Goal: Task Accomplishment & Management: Manage account settings

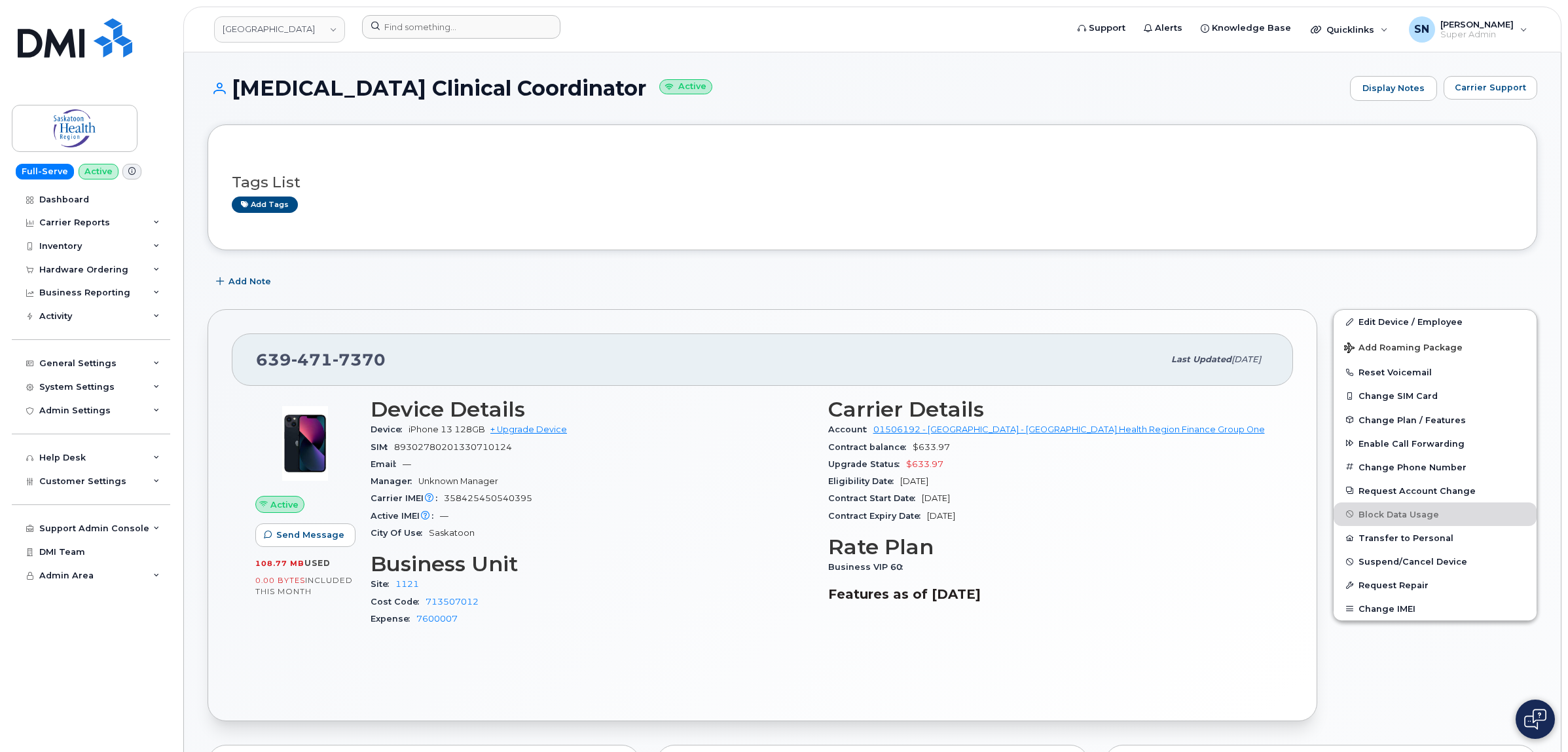
click at [434, 42] on div at bounding box center [710, 29] width 717 height 29
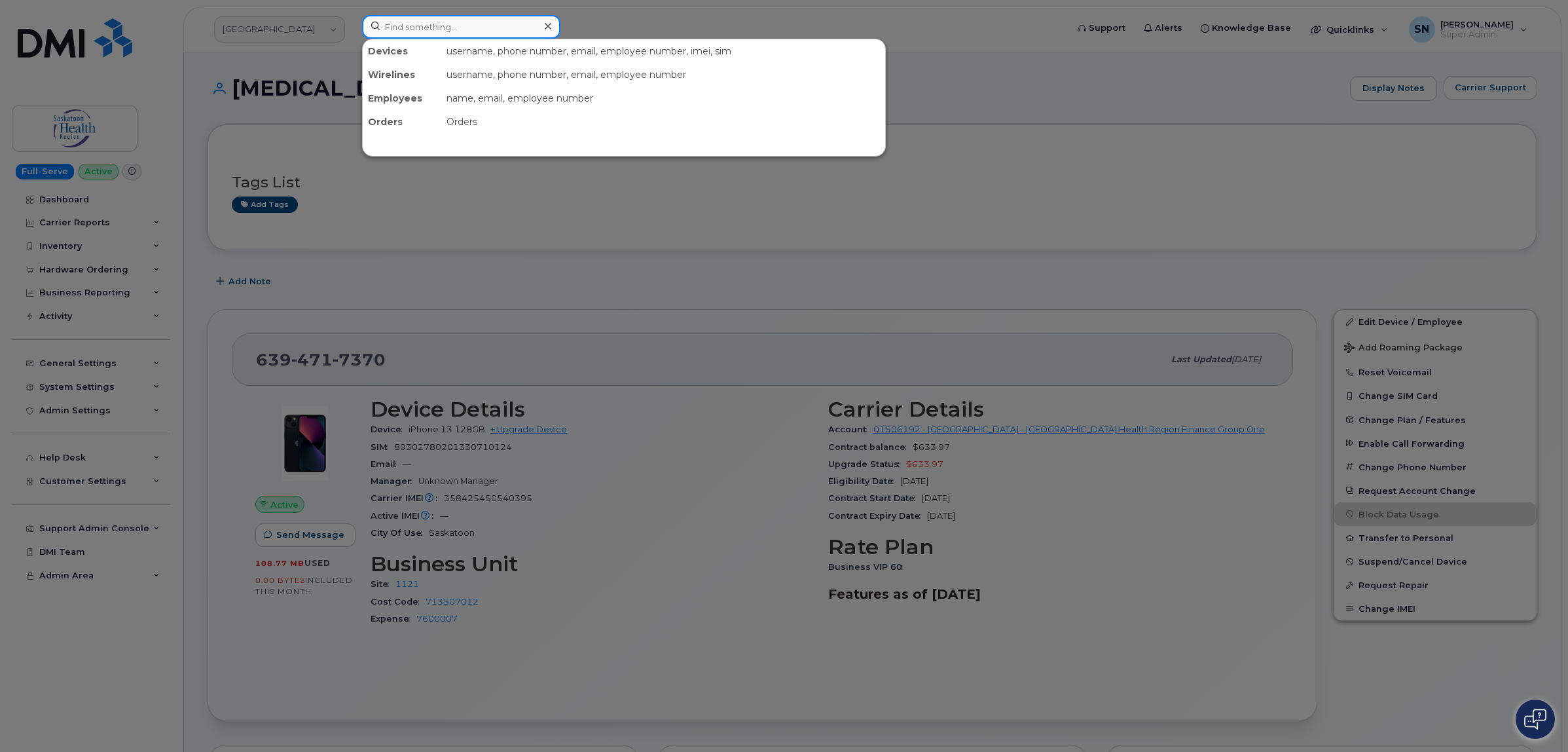
click at [431, 24] on input at bounding box center [461, 27] width 198 height 24
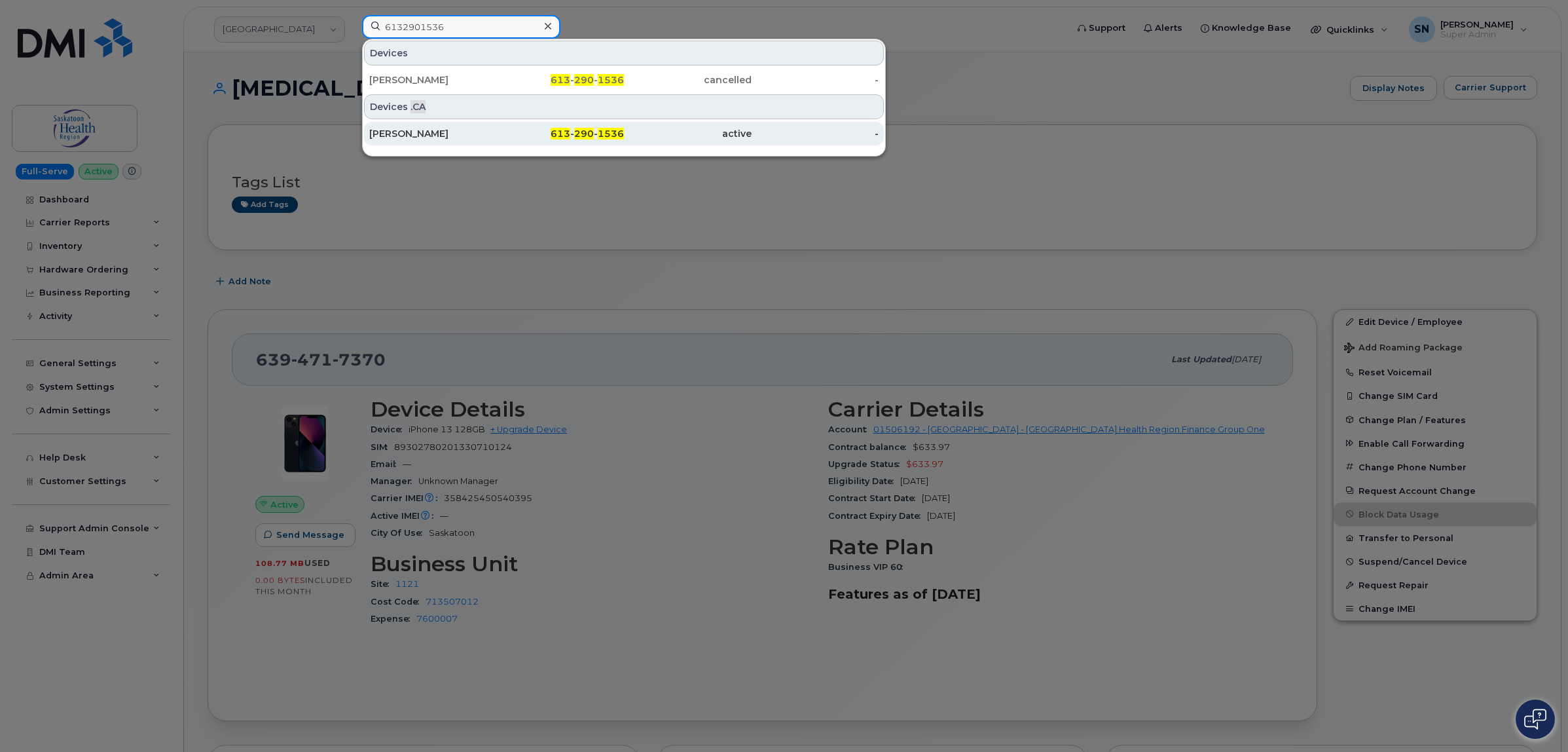
type input "6132901536"
click at [414, 139] on div "Ryan Matlock" at bounding box center [433, 134] width 127 height 13
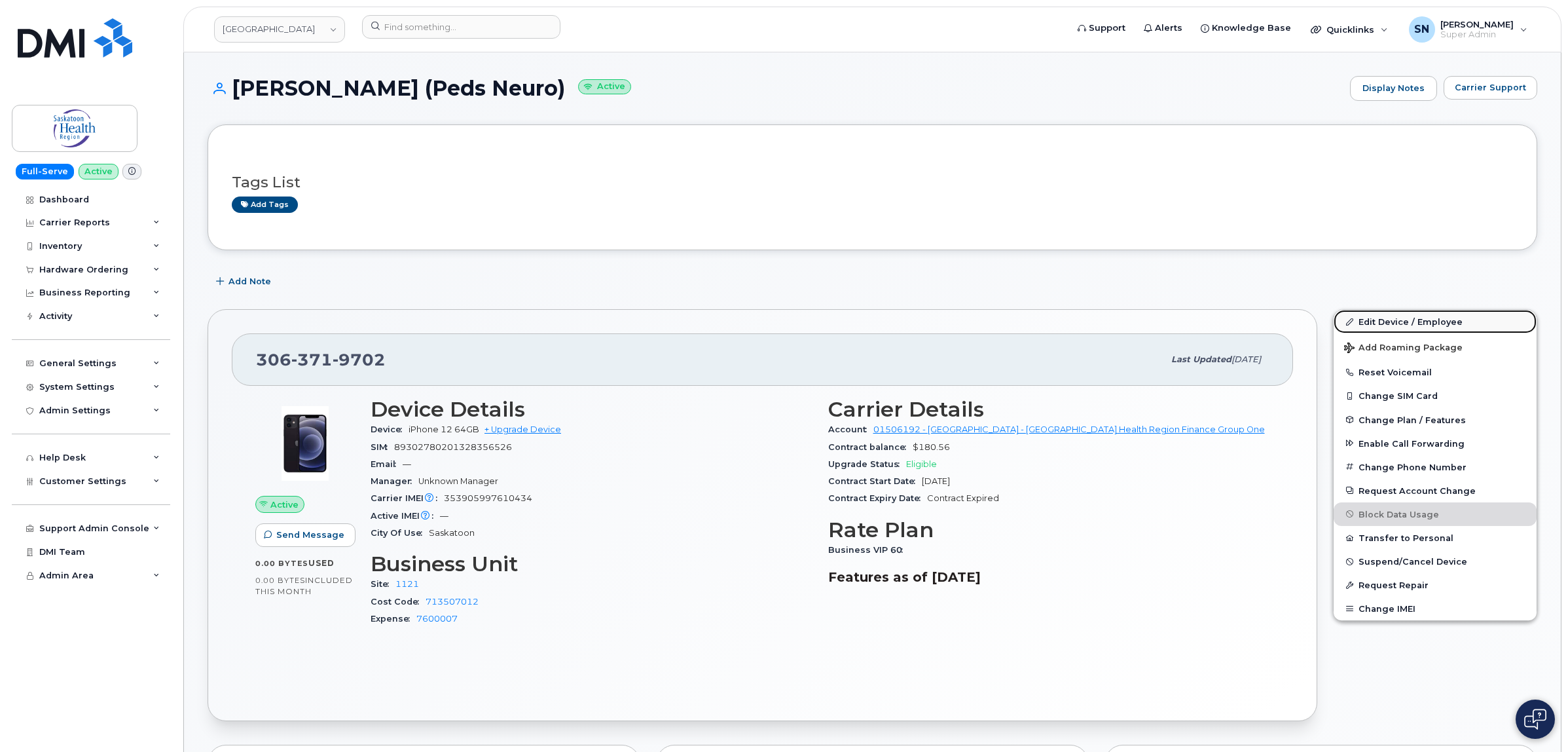
click at [1430, 328] on link "Edit Device / Employee" at bounding box center [1435, 322] width 203 height 24
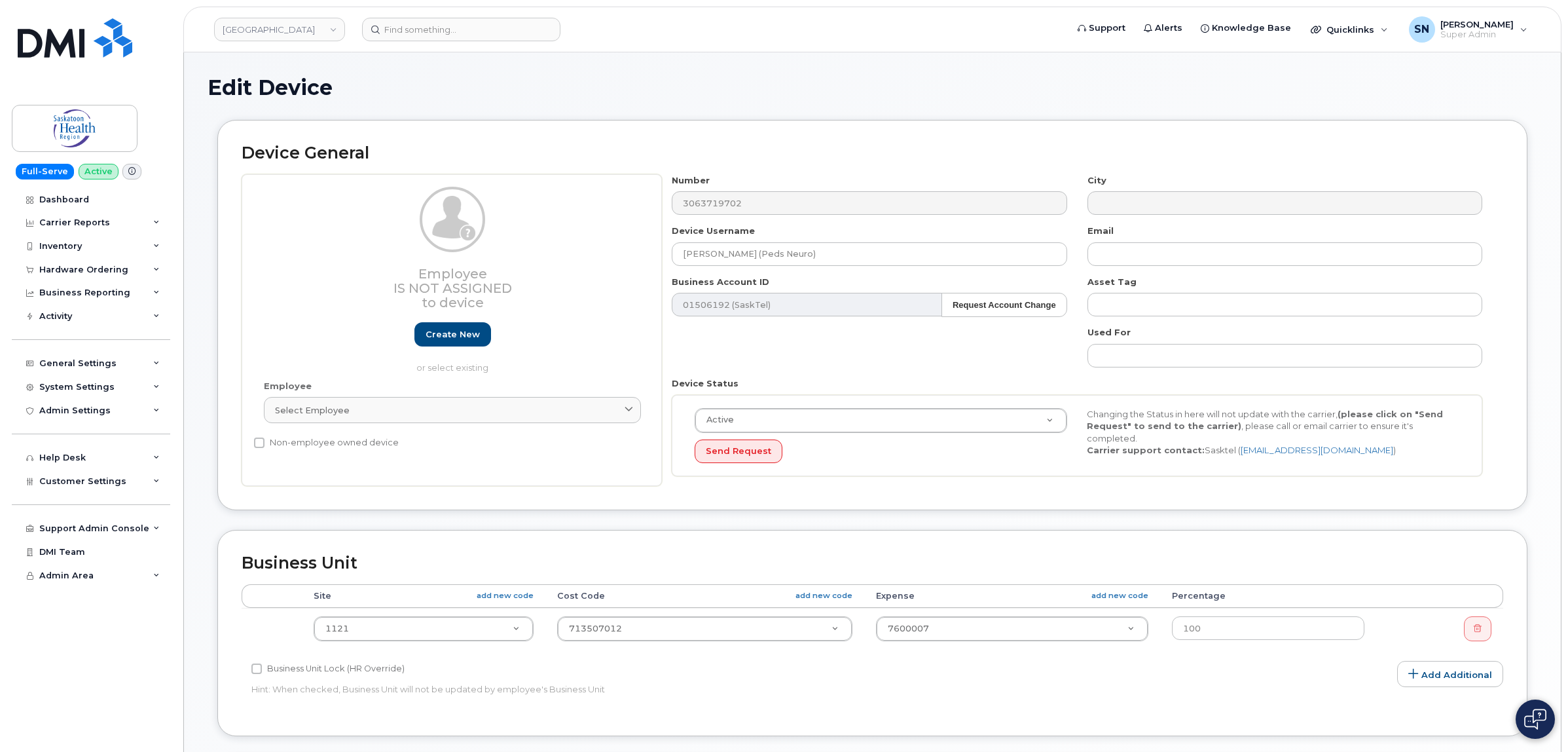
select select "18172"
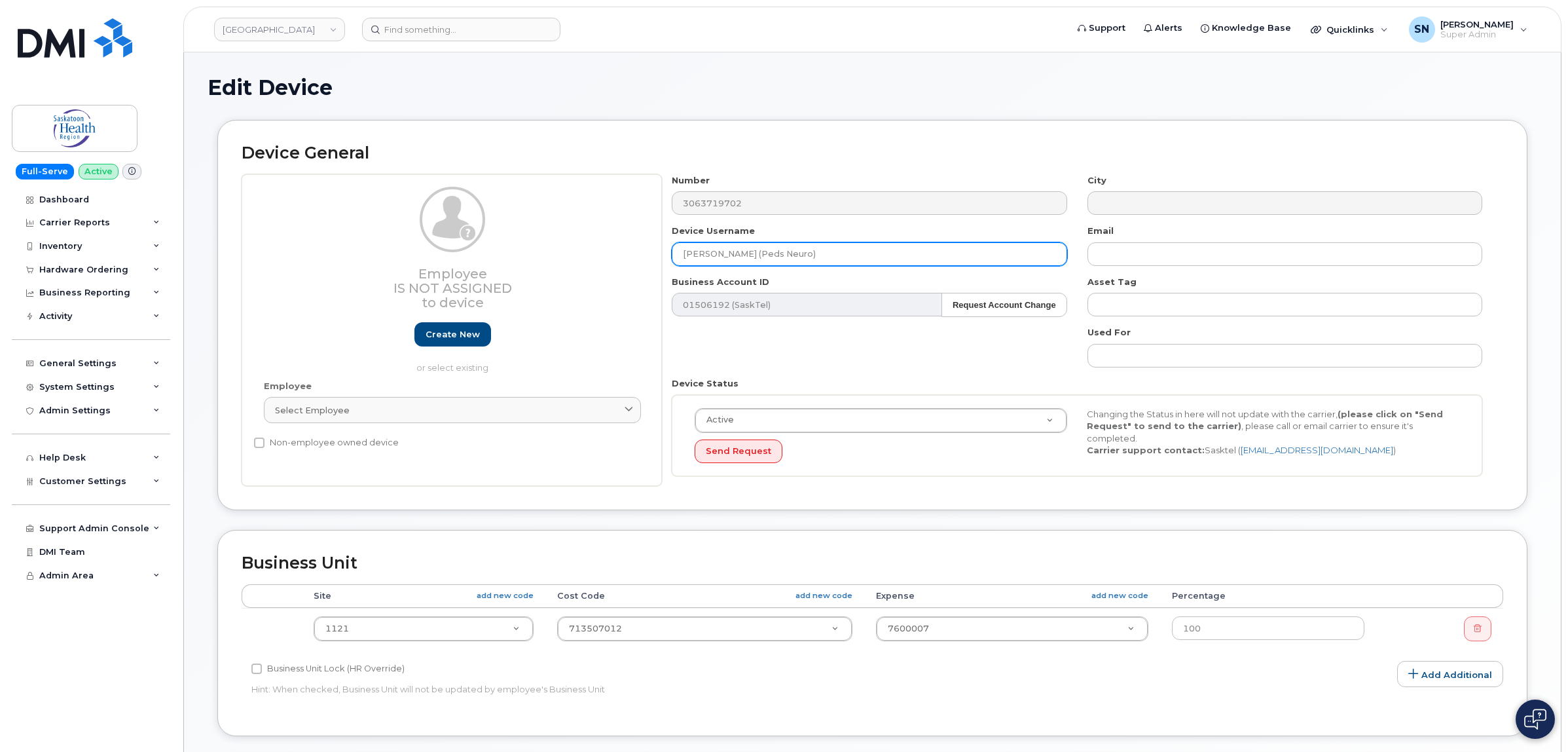
drag, startPoint x: 826, startPoint y: 253, endPoint x: 573, endPoint y: 249, distance: 253.0
click at [573, 249] on div "Employee Is not assigned to device Create new or select existing Employee Selec…" at bounding box center [872, 330] width 1261 height 312
paste input "Peds GI CNE"
type input "Peds GI CNE"
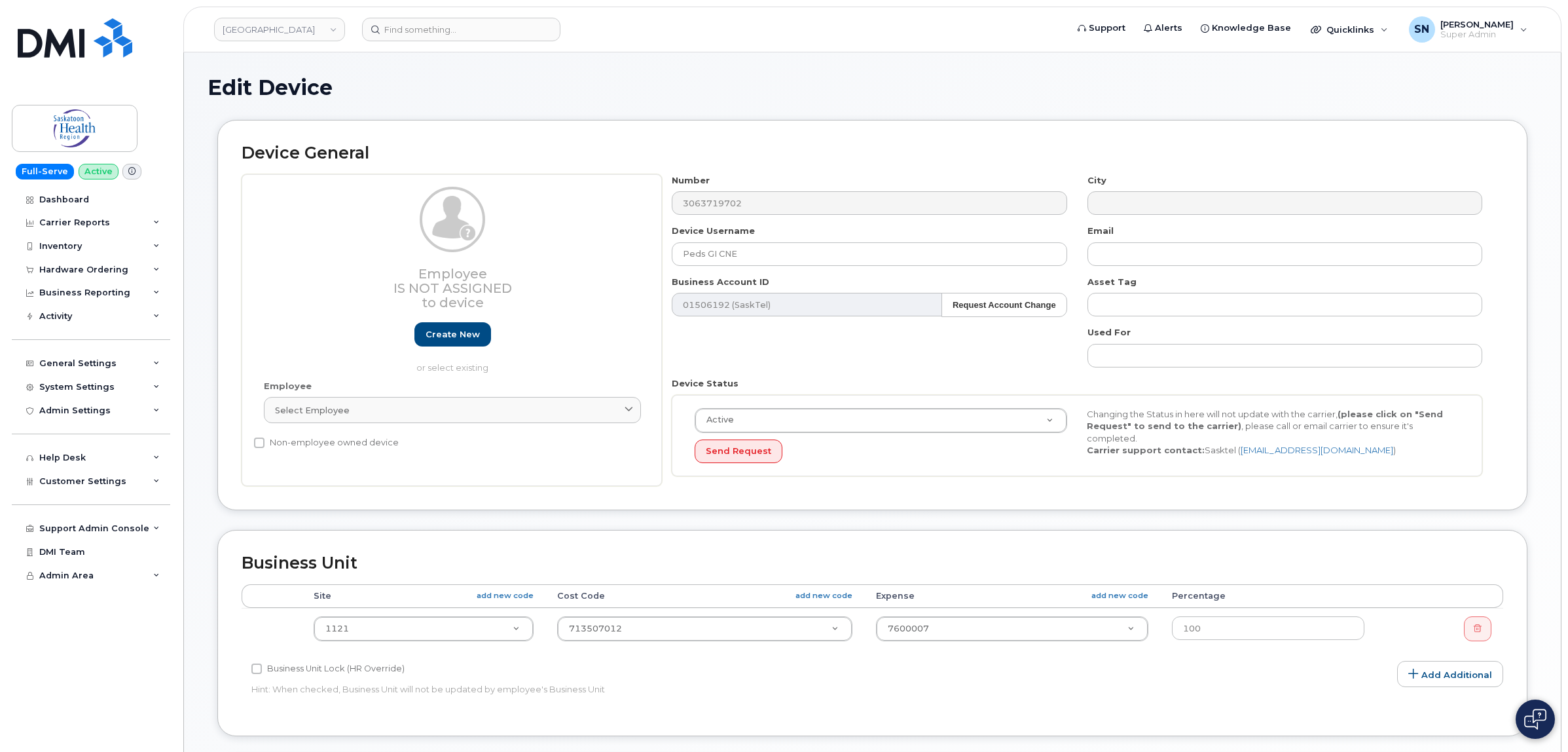
click at [1097, 493] on div "Device General Employee Is not assigned to device Create new or select existing…" at bounding box center [872, 315] width 1310 height 390
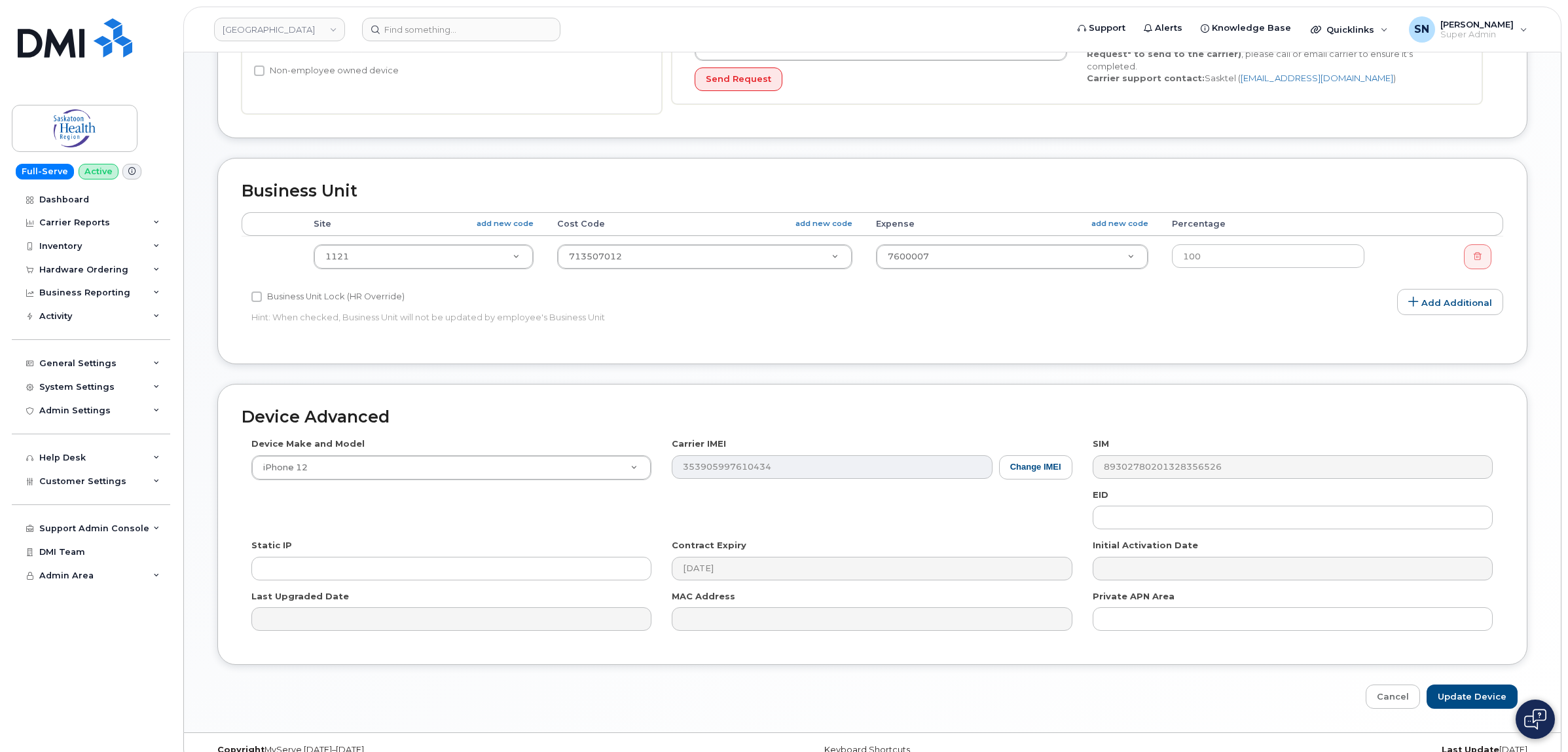
scroll to position [397, 0]
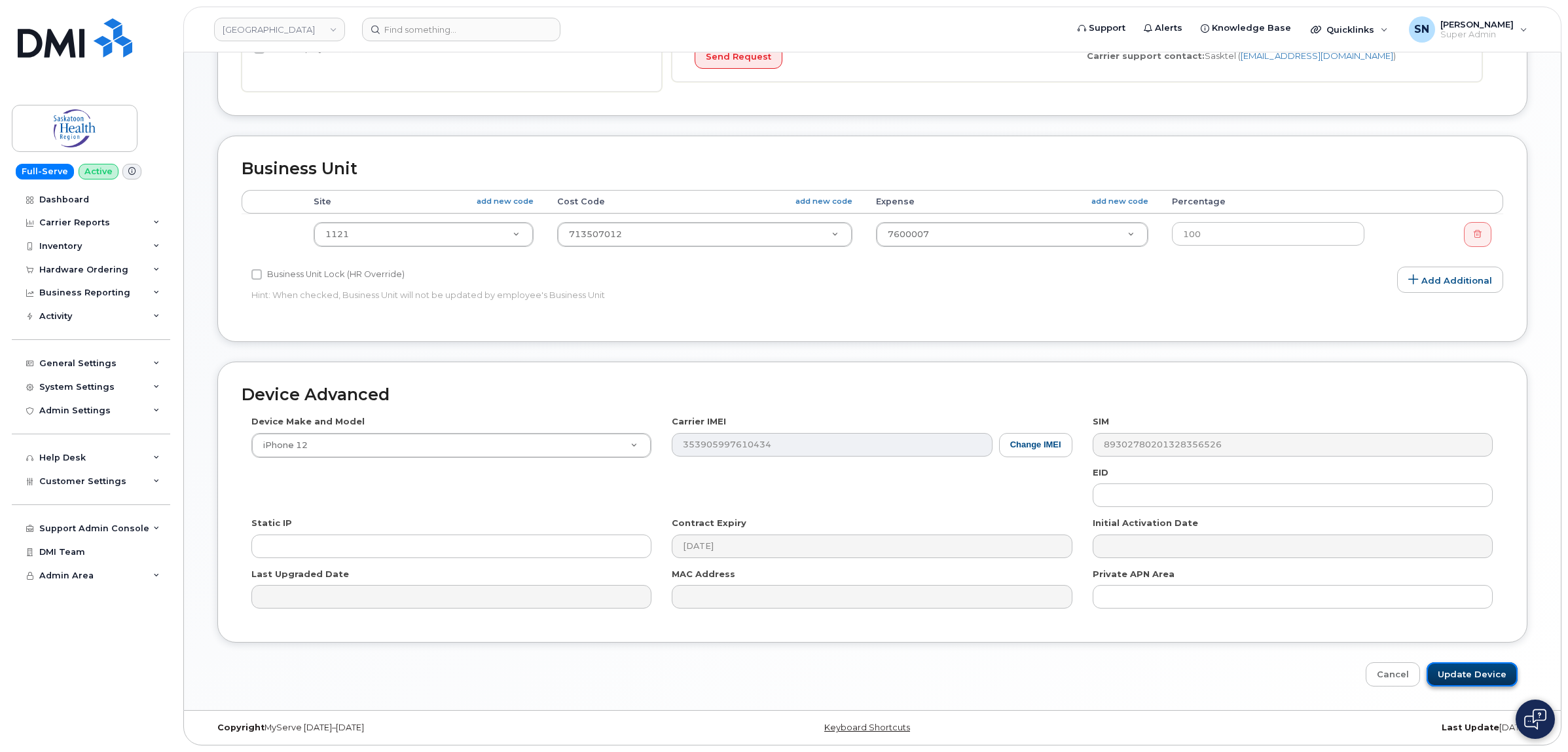
click at [1459, 685] on input "Update Device" at bounding box center [1472, 674] width 91 height 24
type input "Saving..."
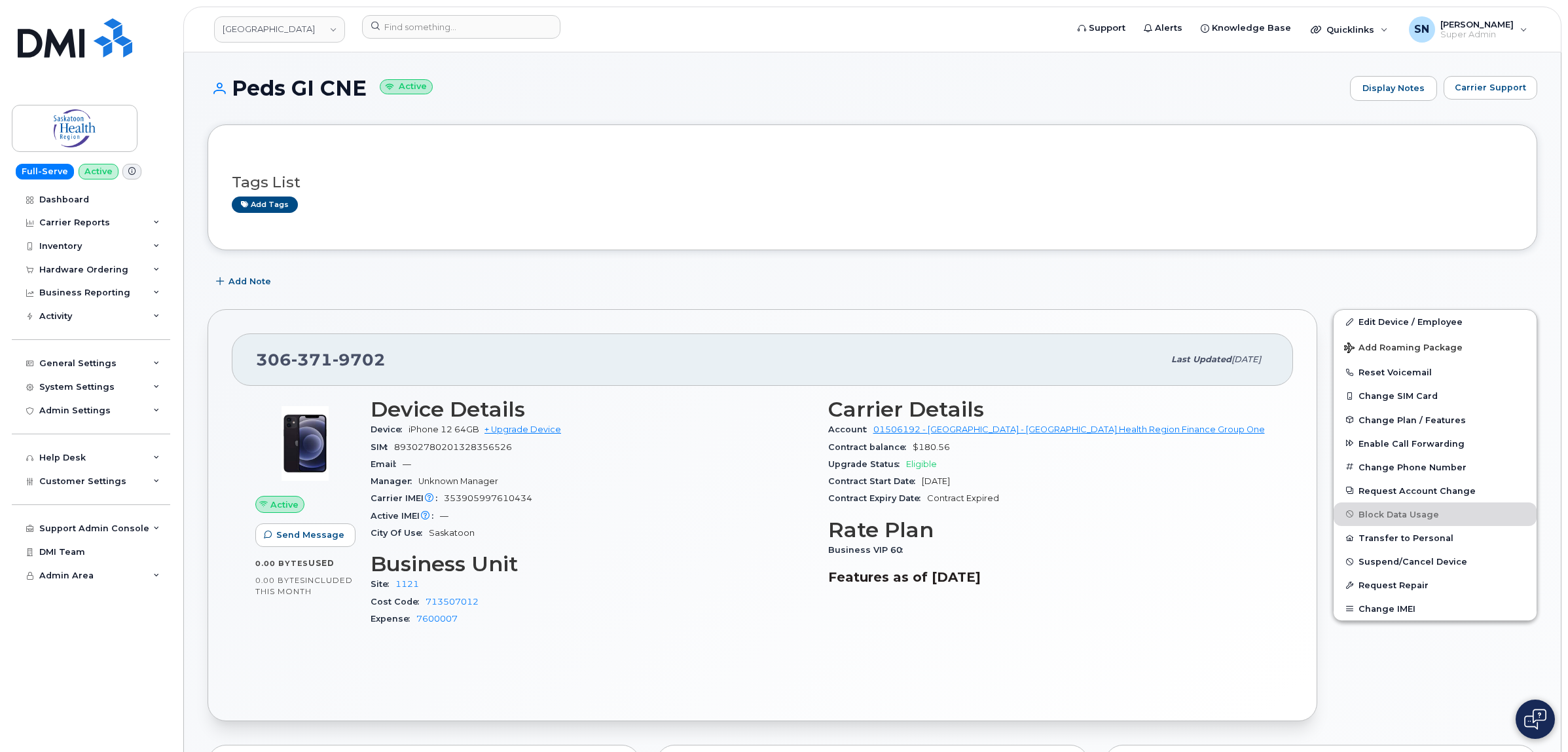
drag, startPoint x: 234, startPoint y: 85, endPoint x: 367, endPoint y: 93, distance: 133.2
click at [367, 93] on h1 "Peds GI CNE Active" at bounding box center [775, 87] width 1136 height 23
copy h1 "Peds GI CNE"
click at [1459, 86] on span "Carrier Support" at bounding box center [1490, 87] width 72 height 13
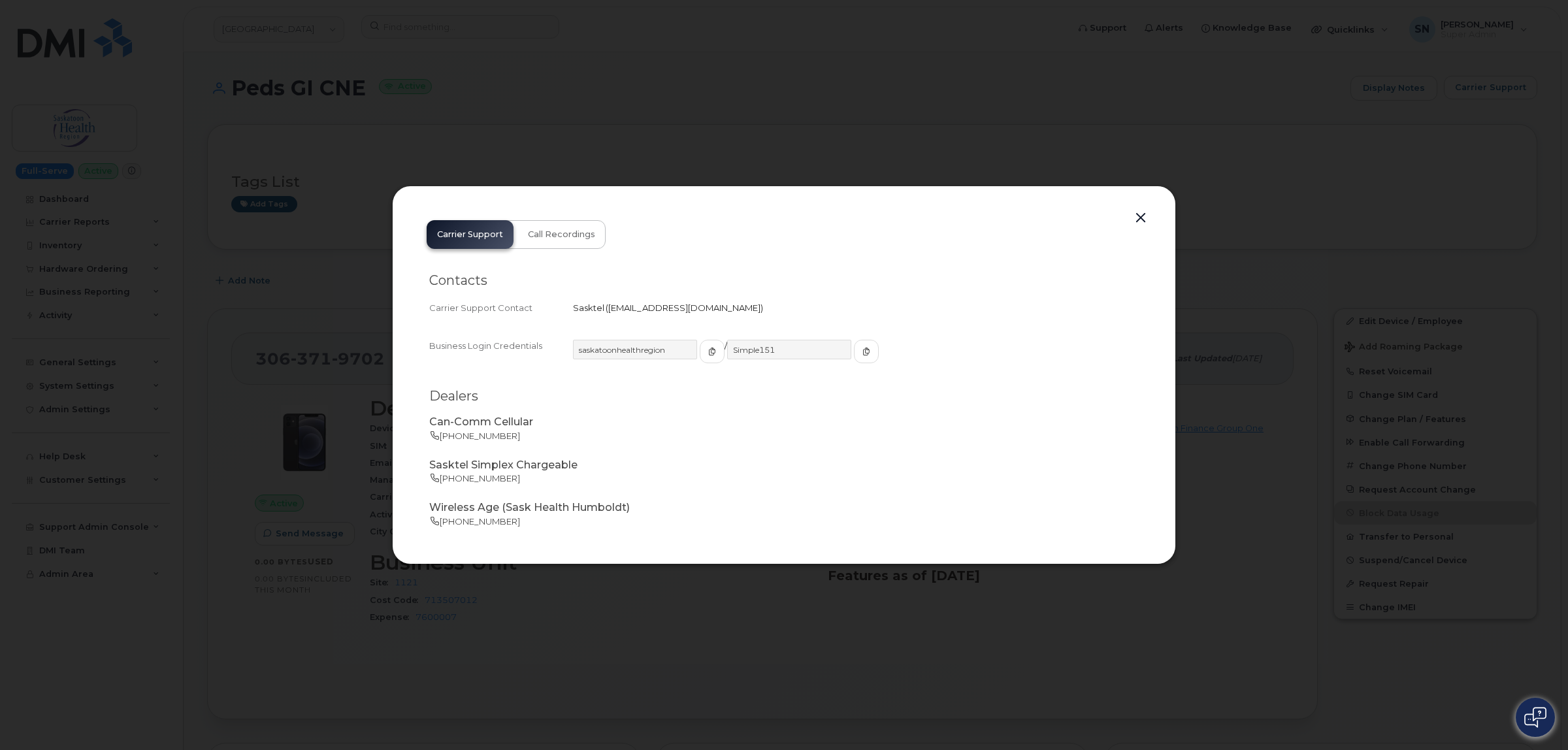
copy span "business.wireless@sasktel.com"
drag, startPoint x: 607, startPoint y: 305, endPoint x: 738, endPoint y: 315, distance: 131.4
click at [738, 315] on div "Carrier Support Contact Sasktel   business.wireless@sasktel.com" at bounding box center [784, 308] width 709 height 17
click at [1144, 214] on button "button" at bounding box center [1140, 217] width 20 height 18
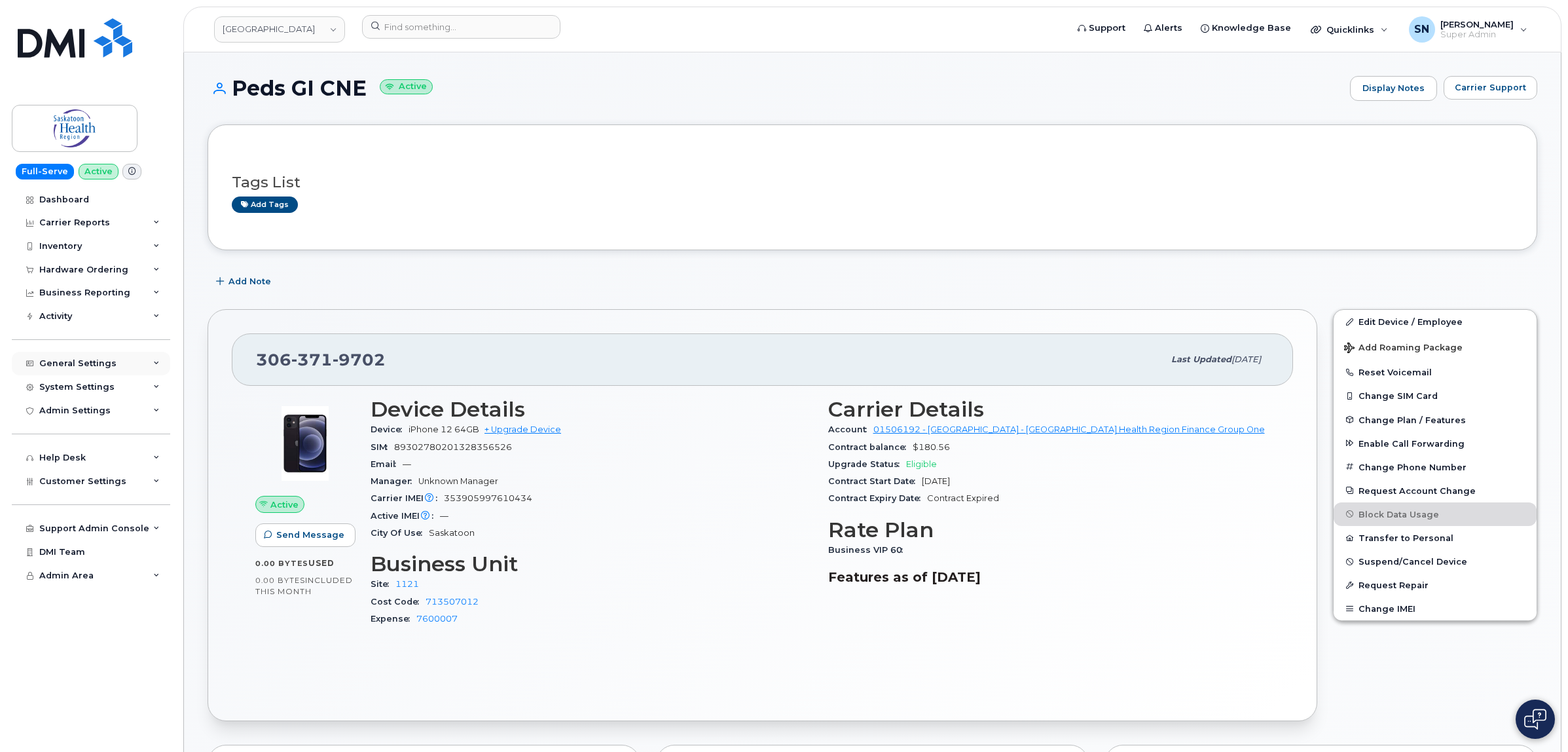
click at [97, 364] on div "General Settings" at bounding box center [78, 363] width 77 height 10
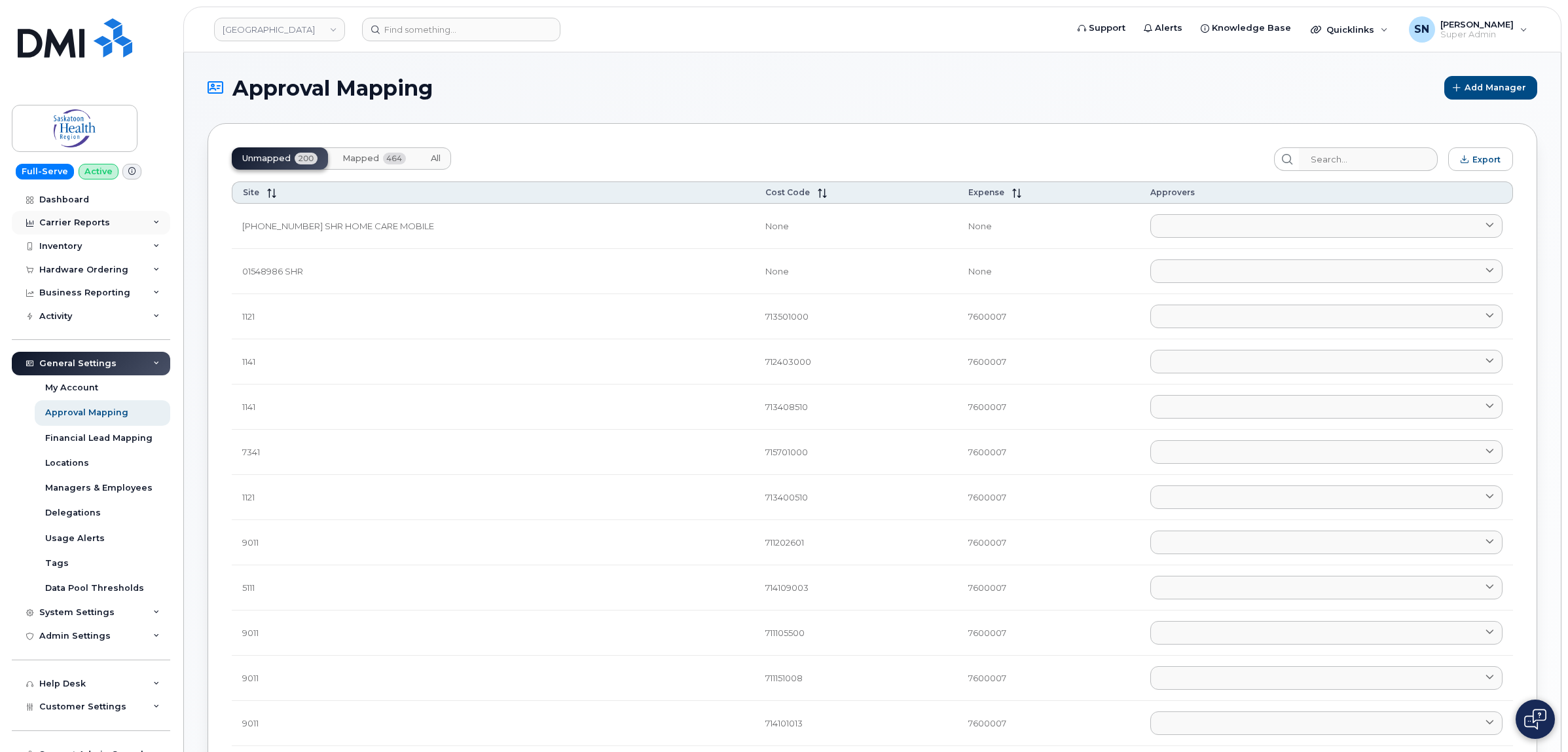
drag, startPoint x: 352, startPoint y: 159, endPoint x: 30, endPoint y: 223, distance: 328.3
click at [352, 159] on span "Mapped" at bounding box center [360, 158] width 37 height 10
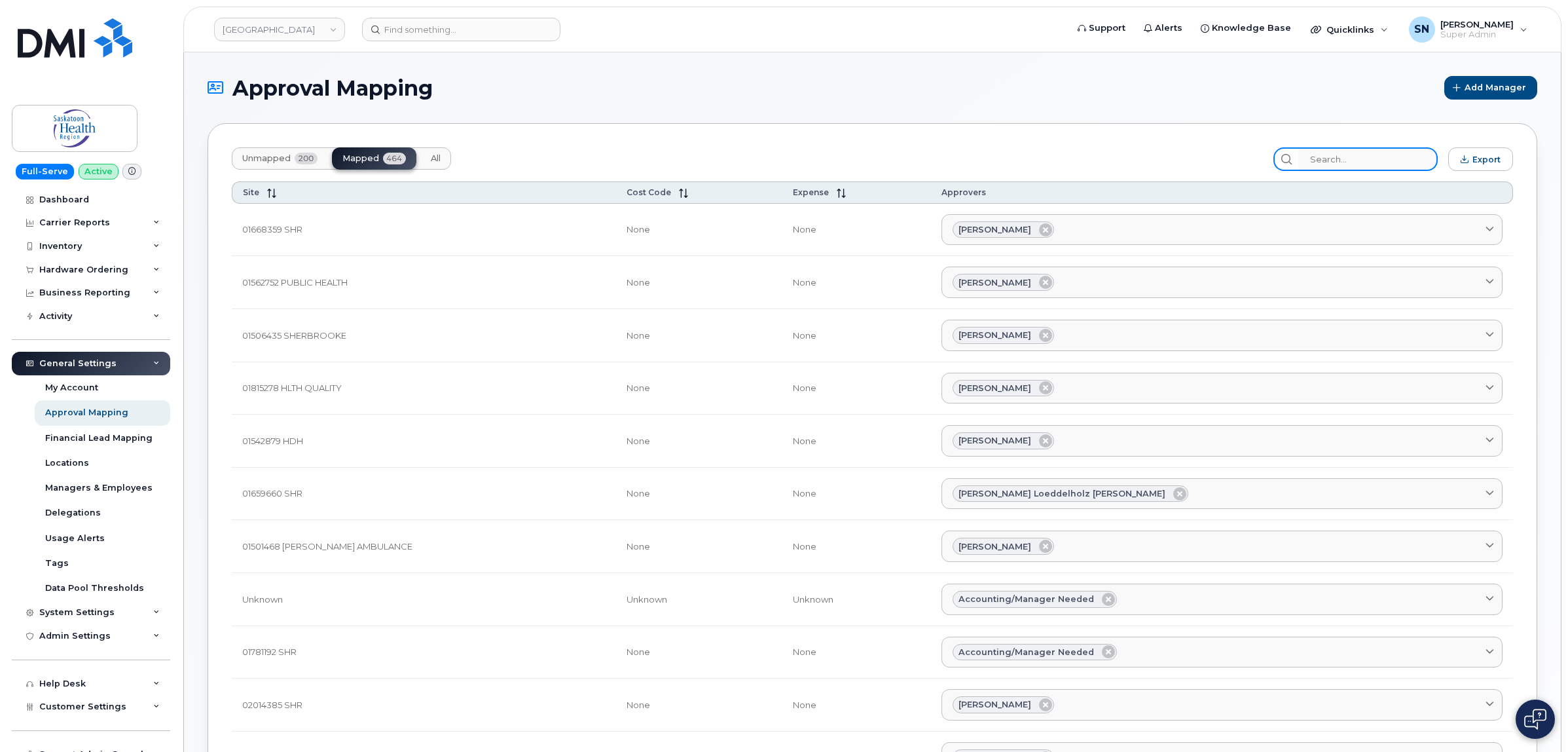
click at [1353, 158] on input "search" at bounding box center [1367, 159] width 139 height 24
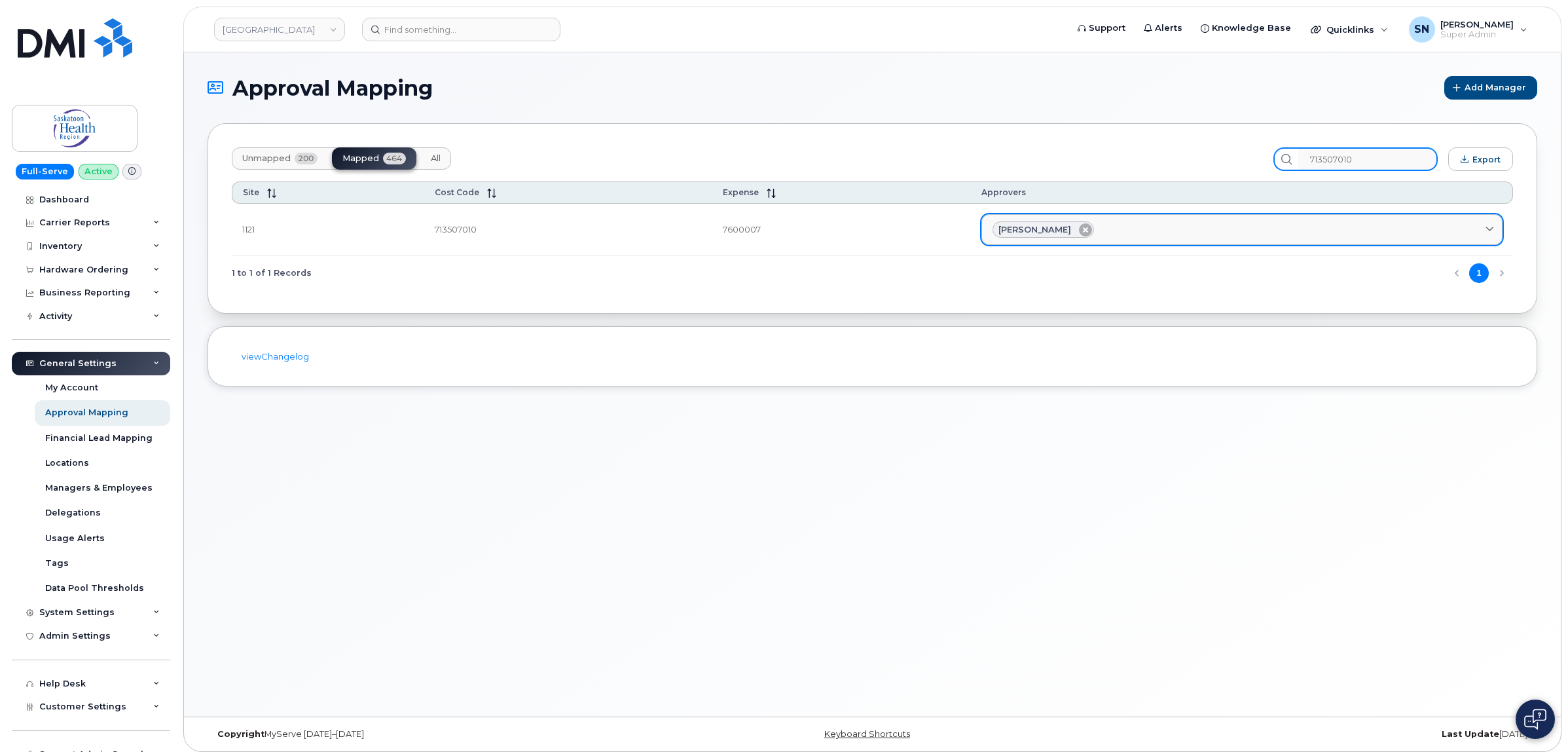
type input "713507010"
click at [1079, 228] on icon at bounding box center [1085, 230] width 13 height 13
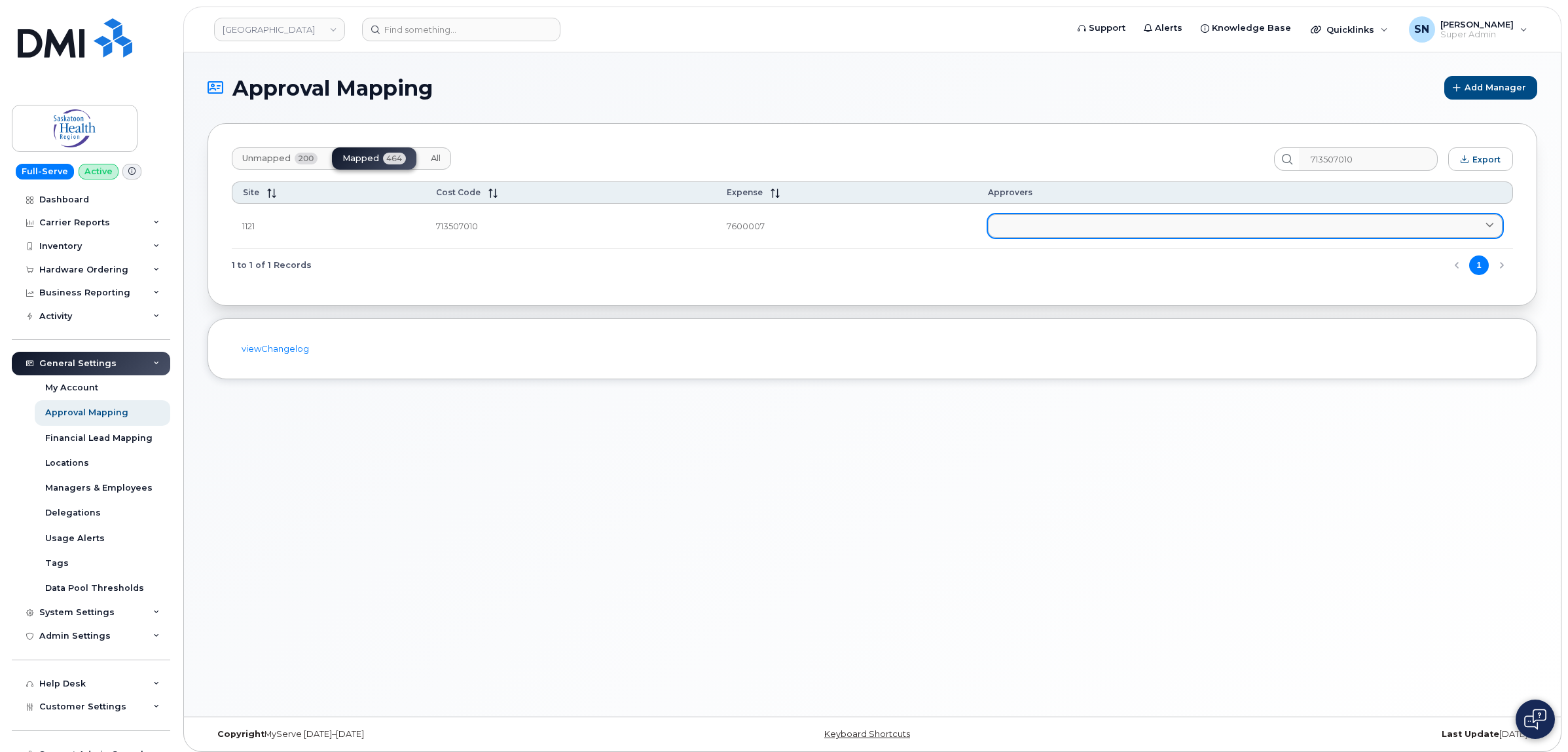
click at [1032, 225] on link at bounding box center [1245, 226] width 514 height 24
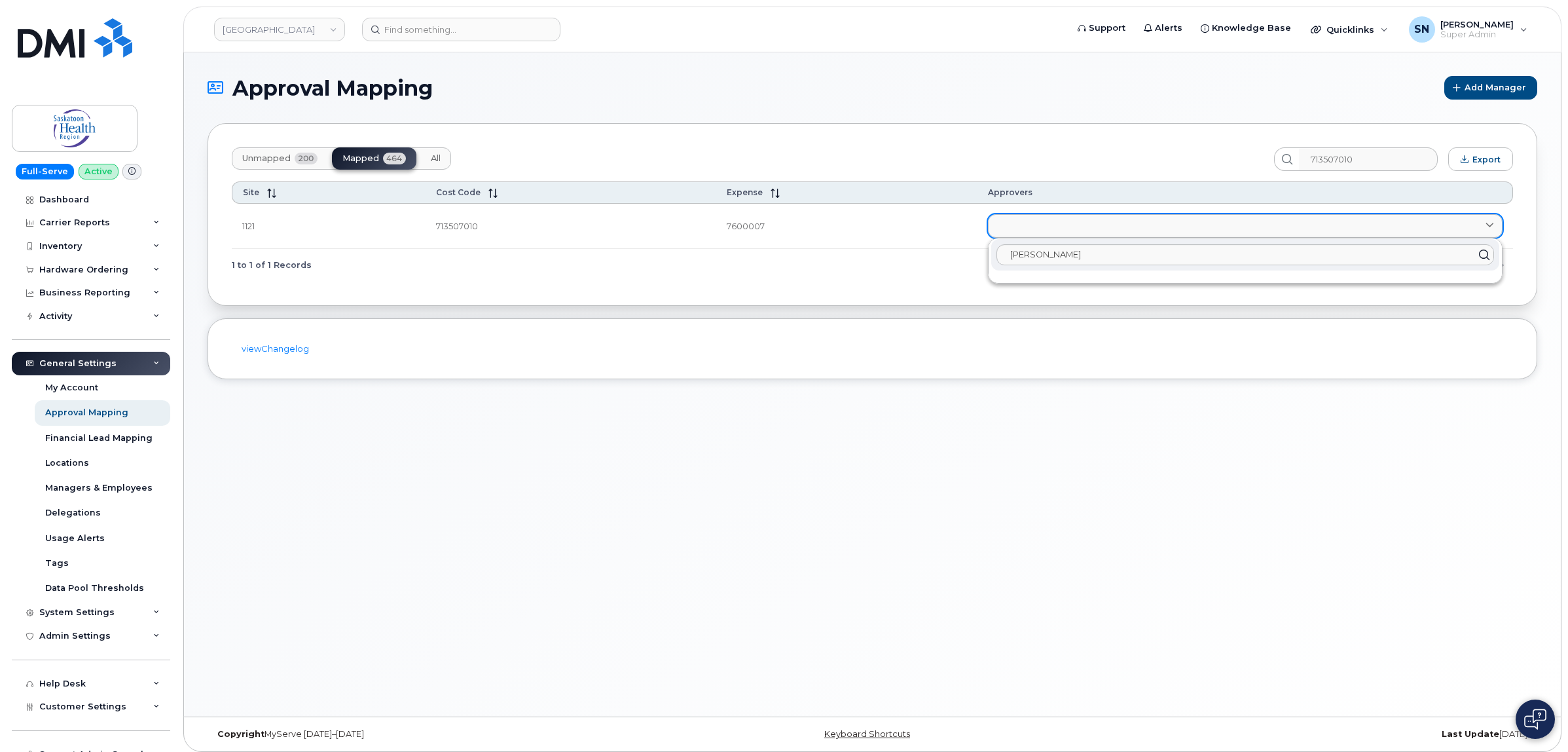
click at [1043, 229] on link at bounding box center [1245, 226] width 514 height 24
drag, startPoint x: 971, startPoint y: 257, endPoint x: 927, endPoint y: 257, distance: 44.0
click at [935, 257] on div "Site Cost Code Expense Approvers 1121 713507010 7600007 rachel l 1 to 1 of 1 Re…" at bounding box center [872, 231] width 1281 height 100
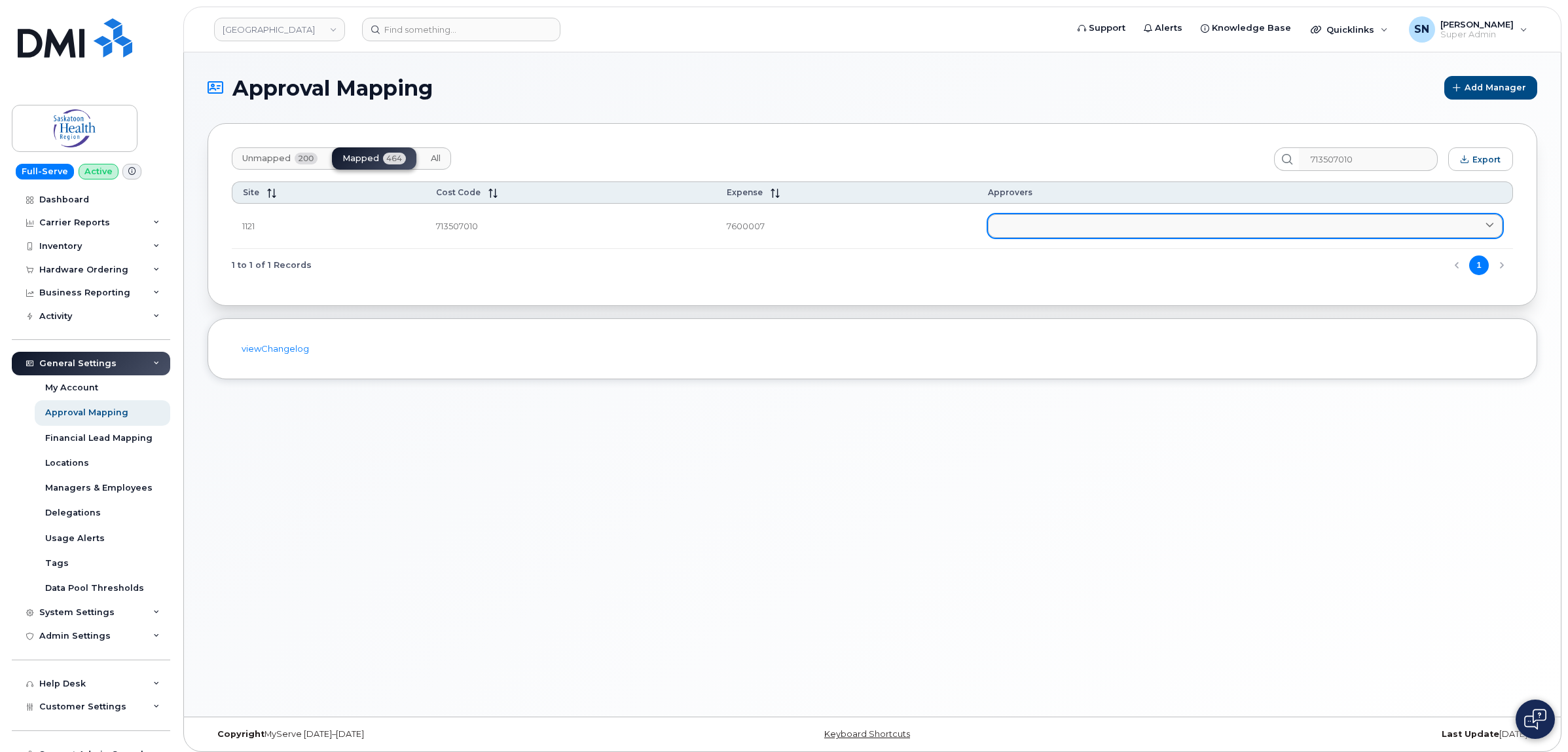
click at [1039, 231] on link at bounding box center [1245, 226] width 514 height 24
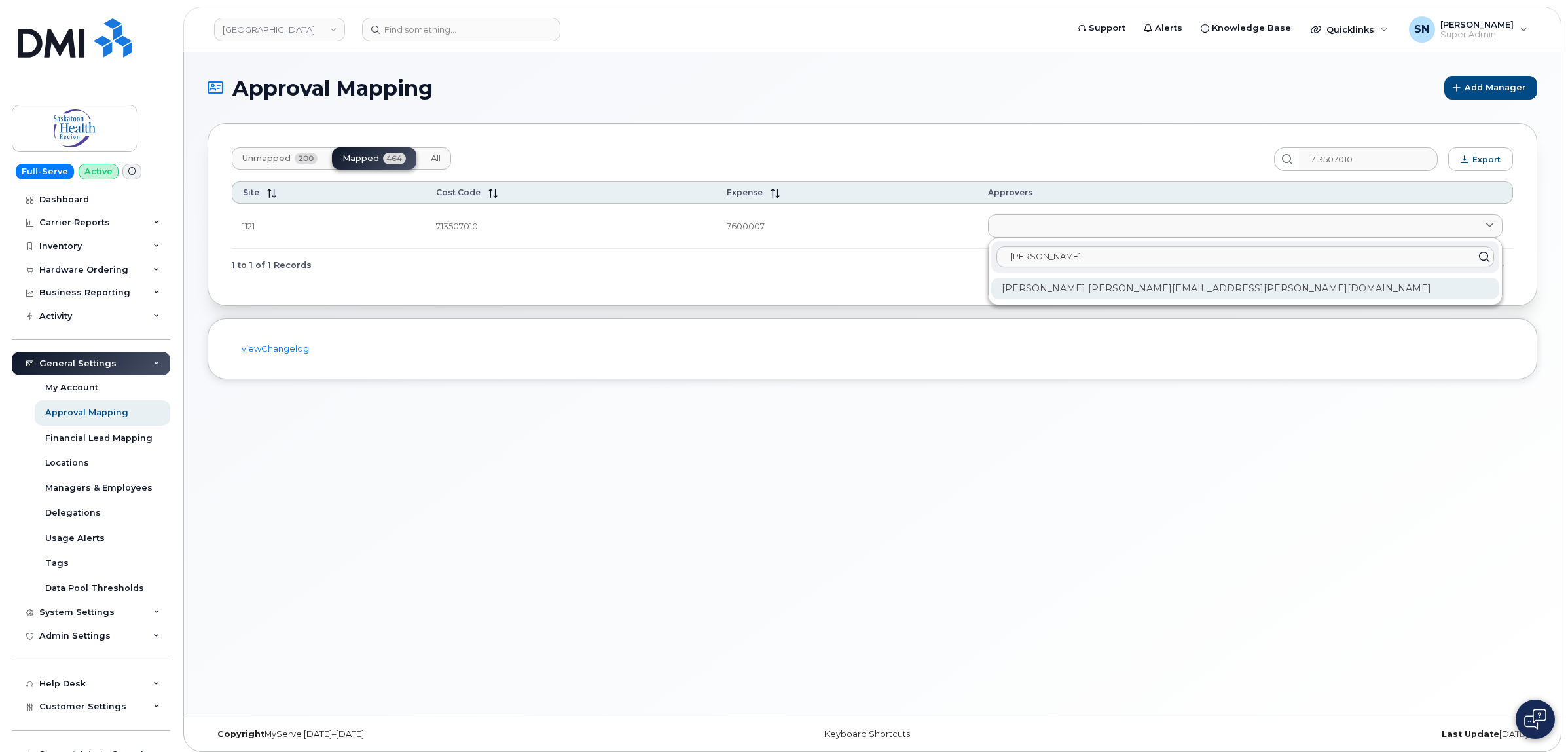
type input "martie"
click at [1042, 283] on div "Martie Davies martie.davies@saskhealthauthority.ca" at bounding box center [1246, 288] width 508 height 21
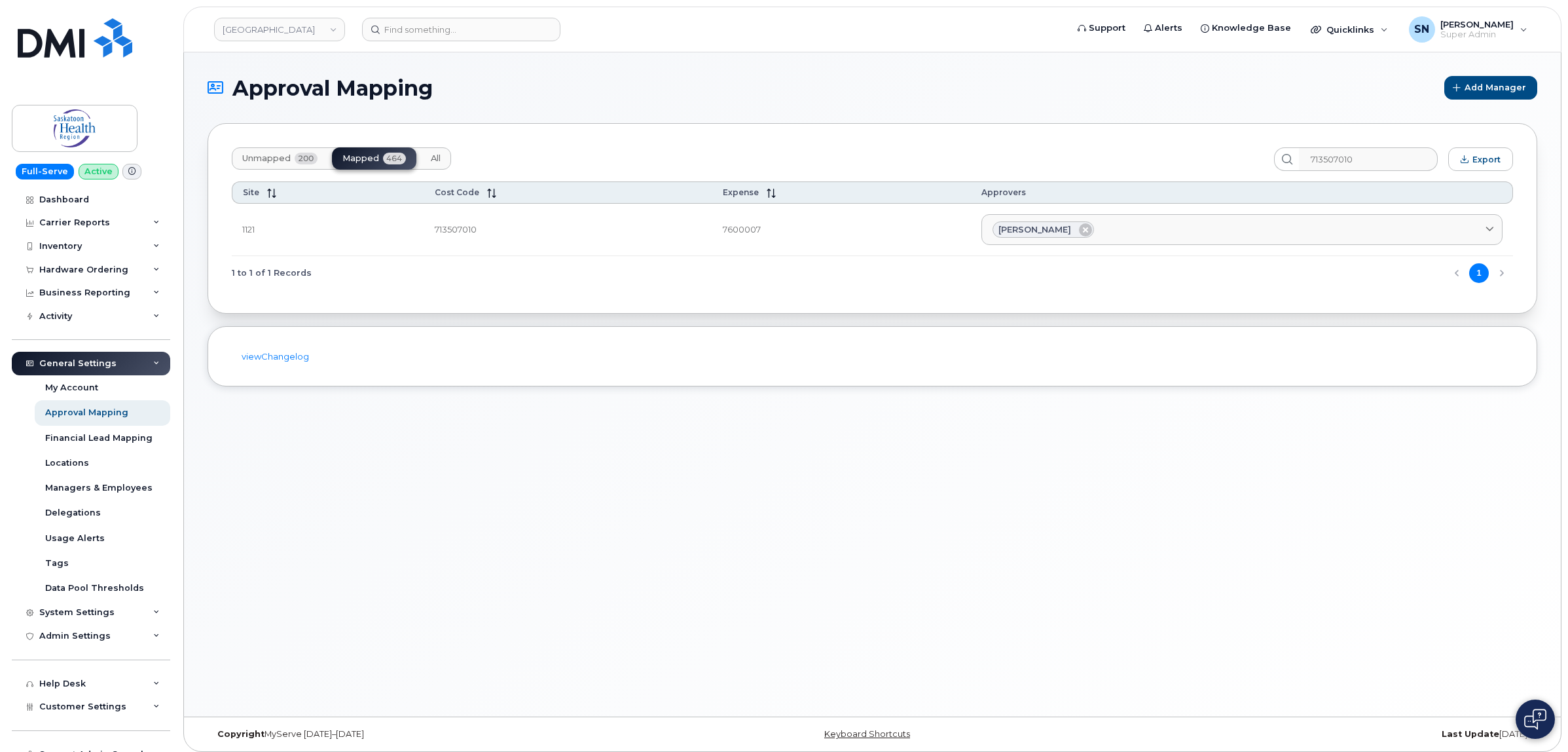
click at [929, 292] on div "Unmapped 200 Mapped 464 All 713507010 Export Site Cost Code Expense Approvers 1…" at bounding box center [872, 219] width 1330 height 190
drag, startPoint x: 436, startPoint y: 233, endPoint x: 466, endPoint y: 229, distance: 30.3
click at [476, 237] on td "713507010" at bounding box center [569, 230] width 288 height 53
copy td "713507010"
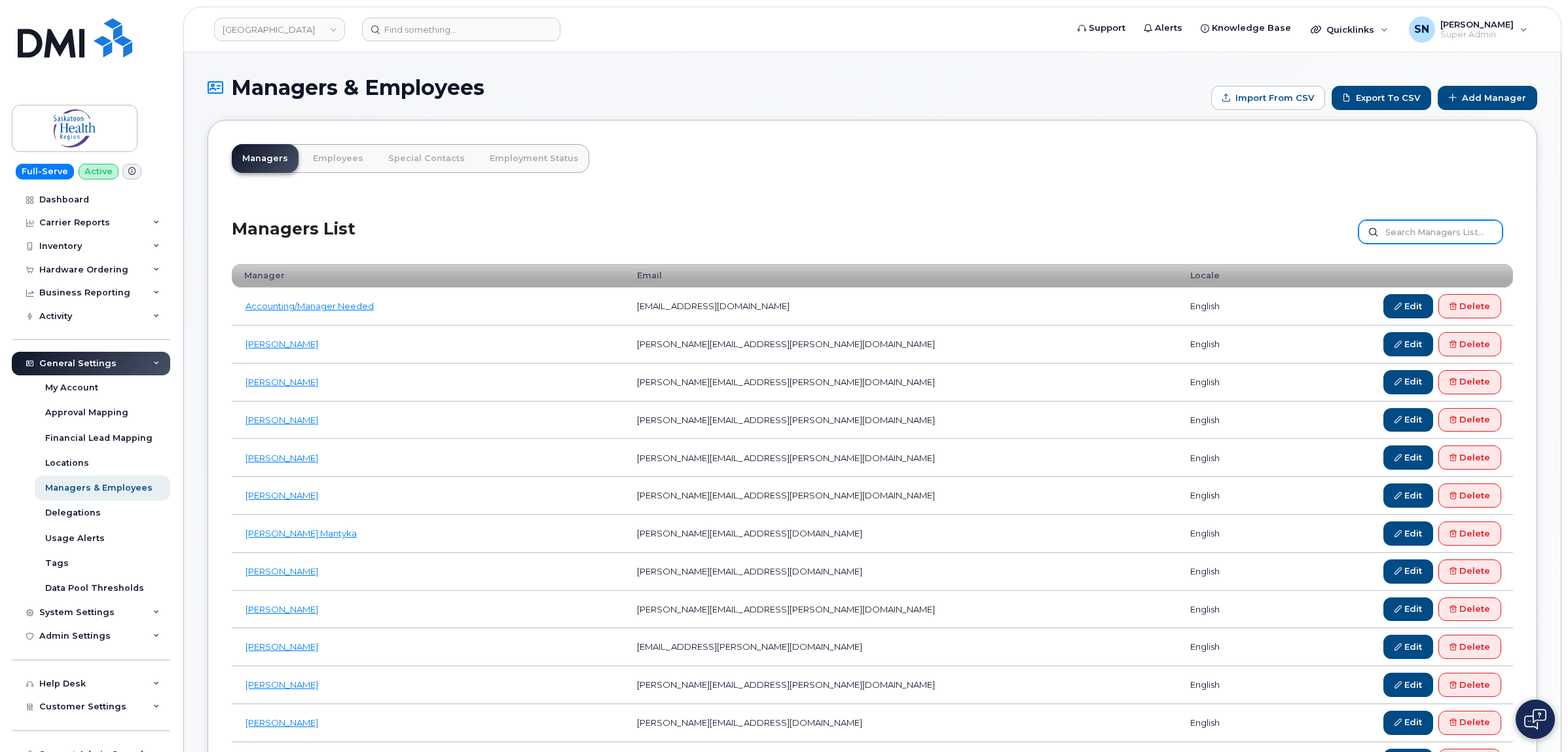
click at [1412, 240] on input "text" at bounding box center [1430, 232] width 144 height 24
paste input "[PERSON_NAME]"
type input "[PERSON_NAME]"
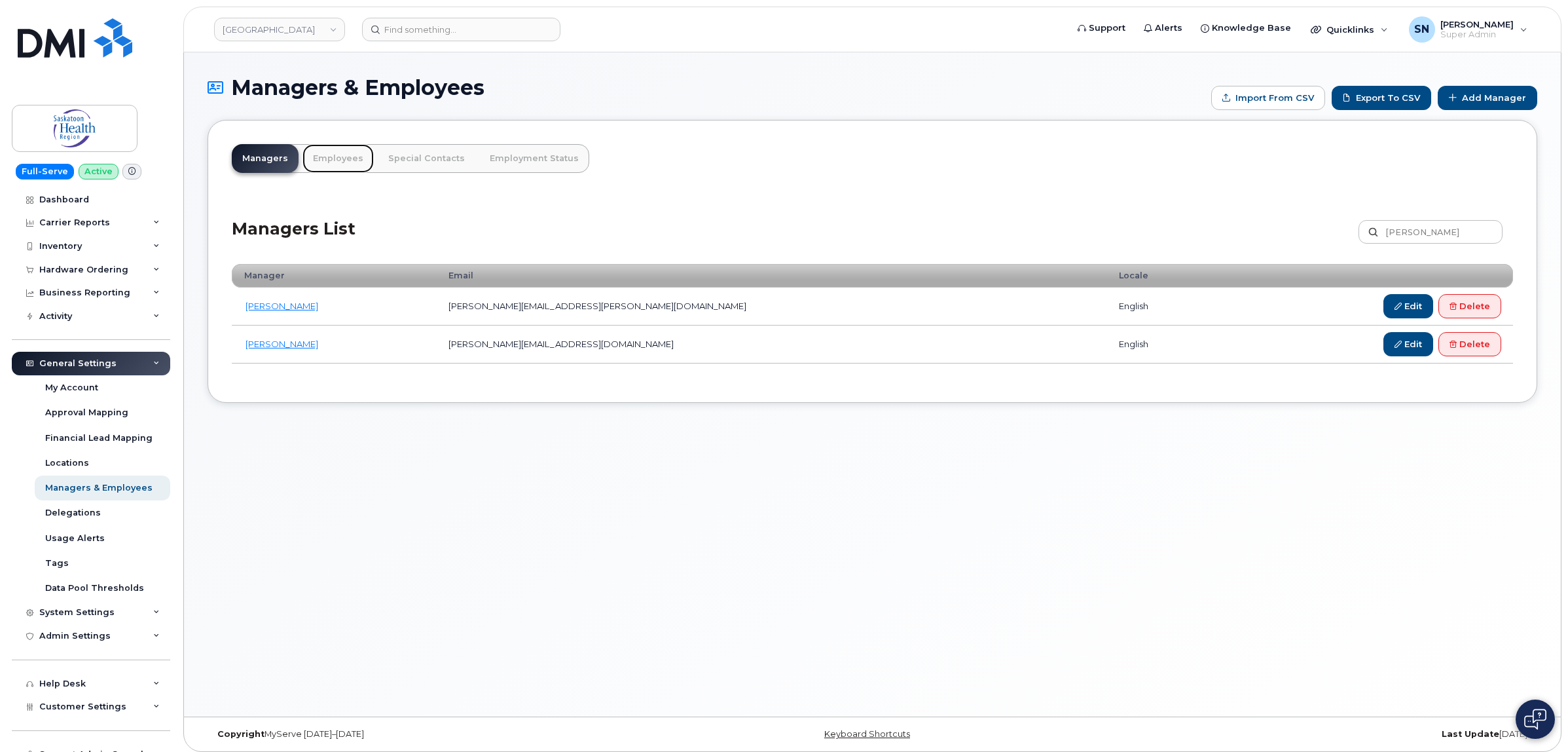
click at [318, 168] on link "Employees" at bounding box center [338, 158] width 72 height 29
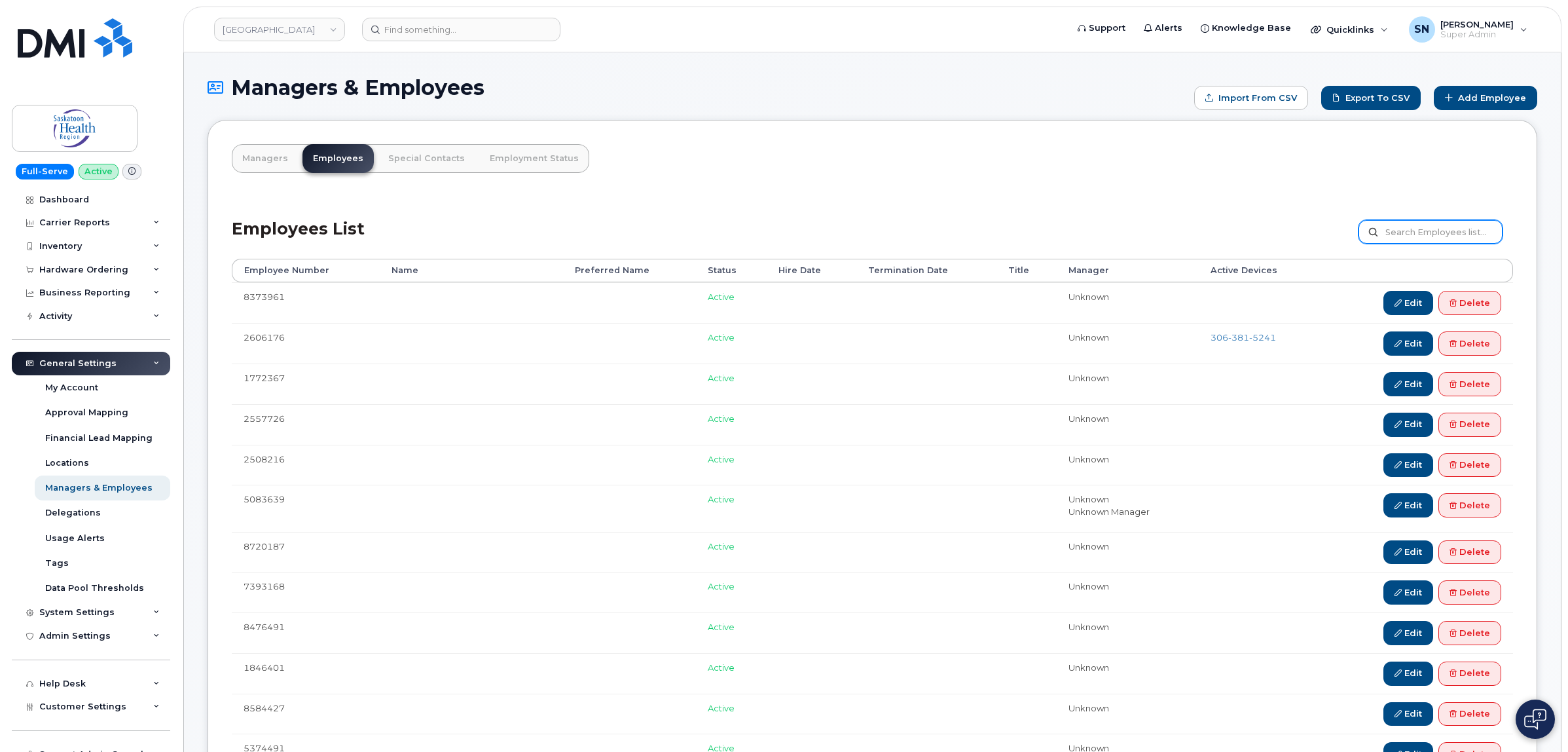
click at [1395, 237] on input "text" at bounding box center [1430, 232] width 144 height 24
paste input "Rachel"
type input "Rachel"
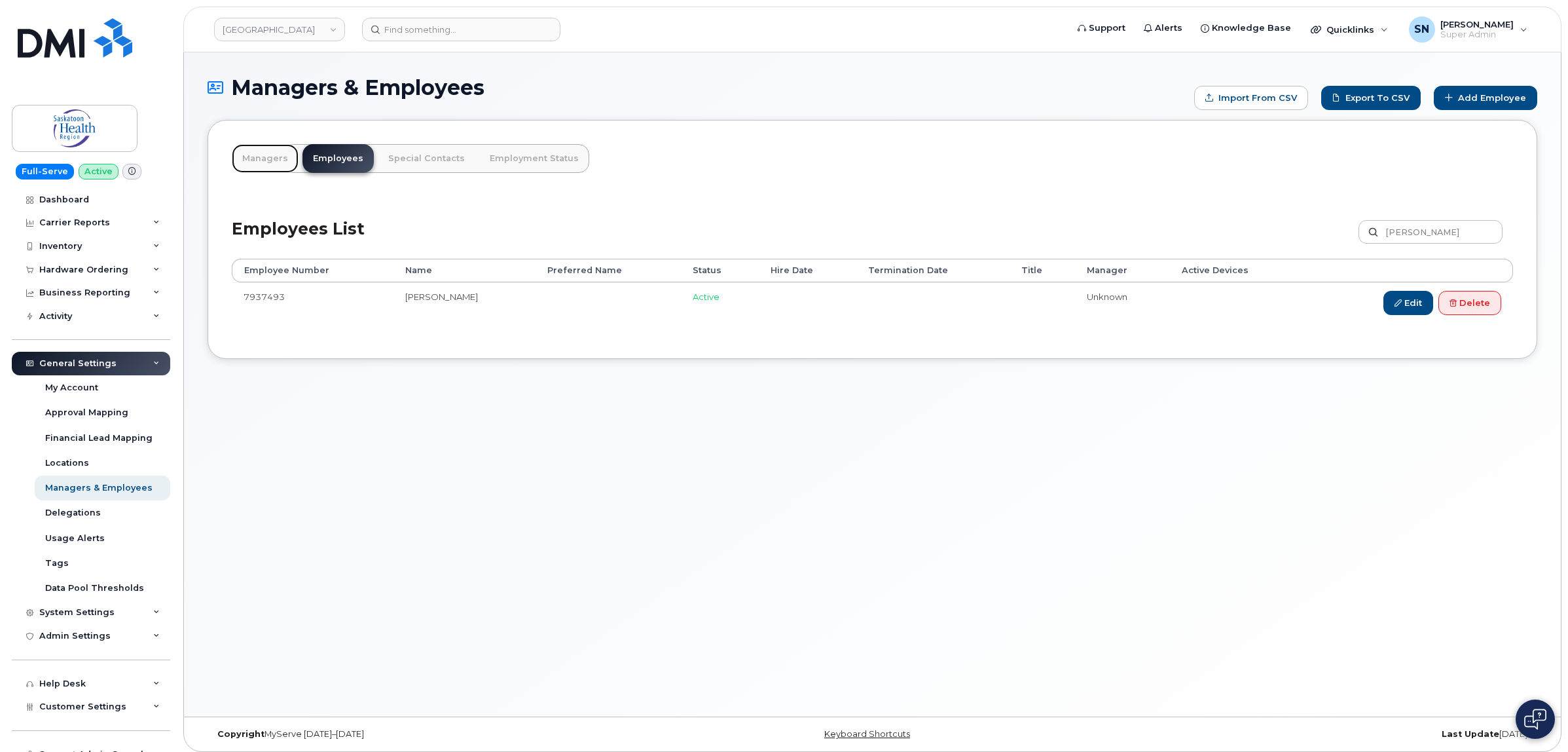
click at [285, 151] on link "Managers" at bounding box center [265, 158] width 67 height 29
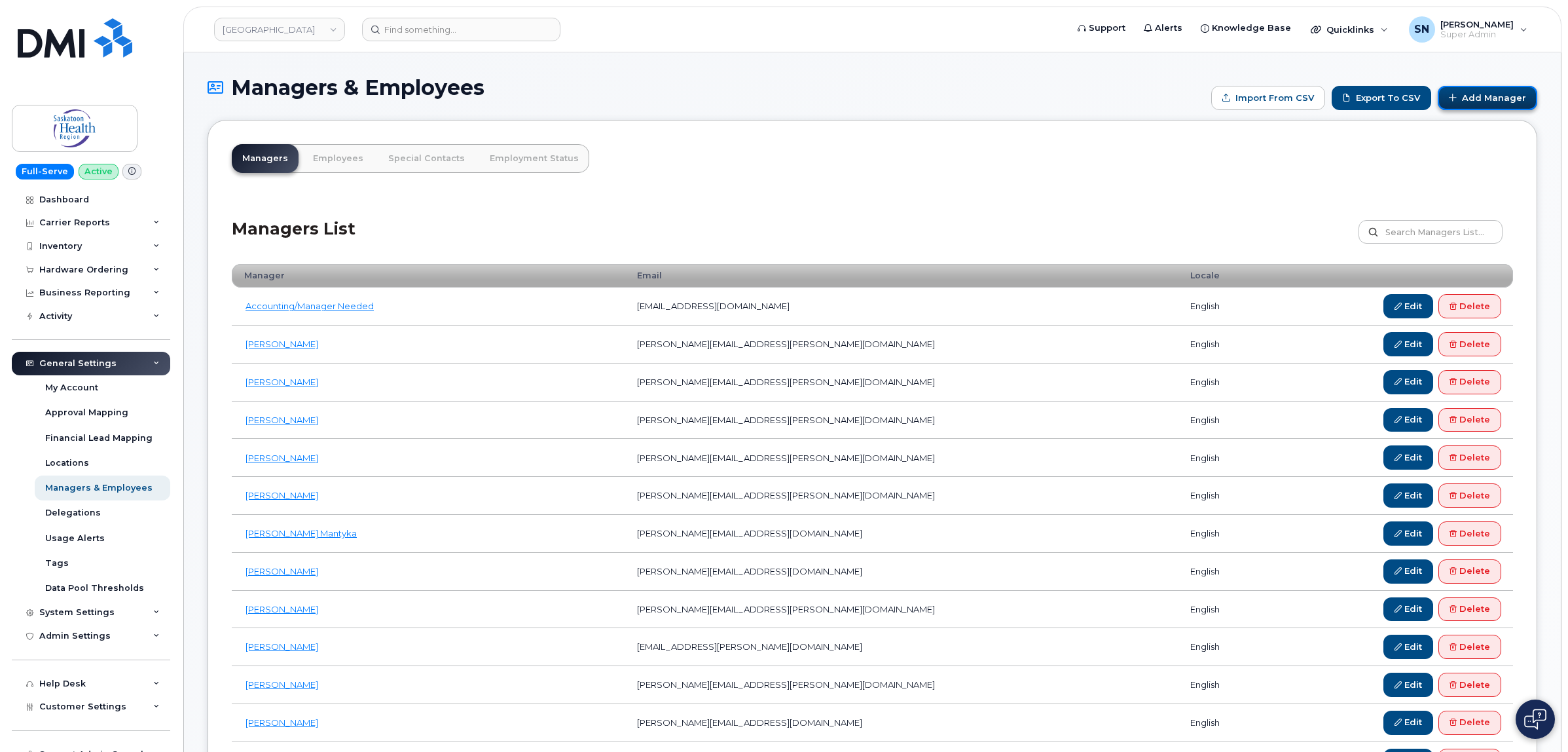
click at [1500, 98] on link "Add Manager" at bounding box center [1487, 98] width 100 height 24
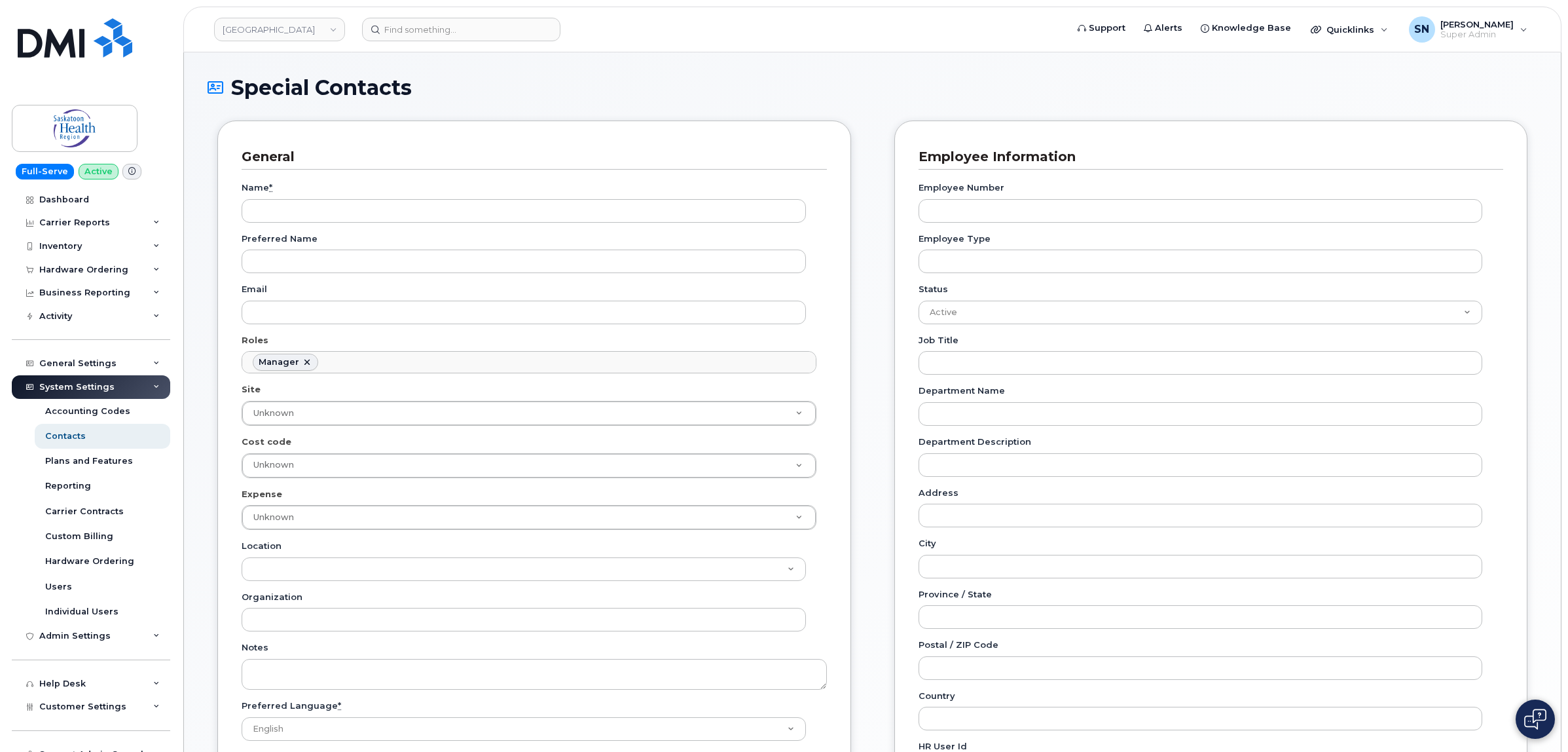
scroll to position [109, 0]
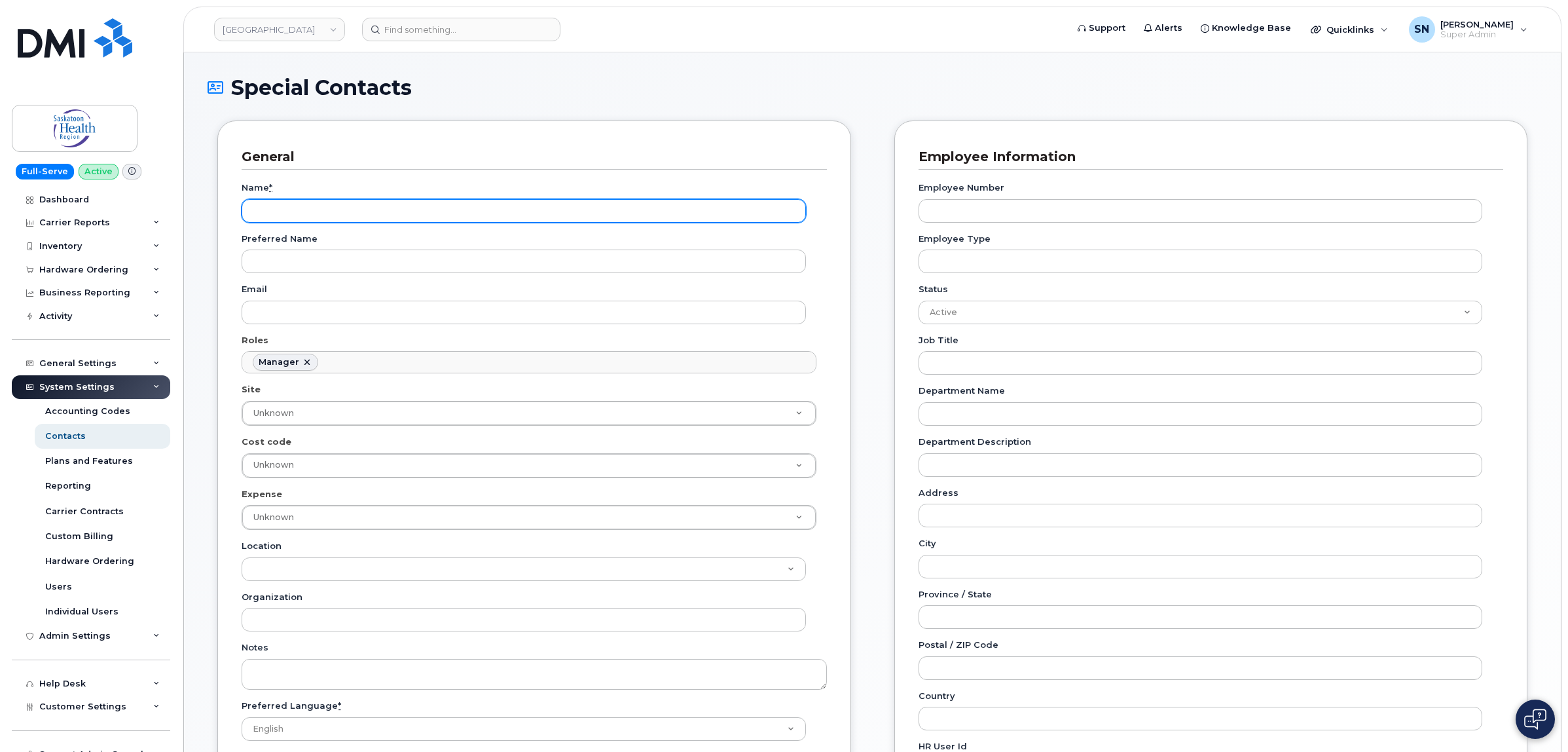
click at [425, 209] on input "Name *" at bounding box center [524, 211] width 565 height 24
paste input "Rachel Leavitt"
type input "Rachel Leavitt"
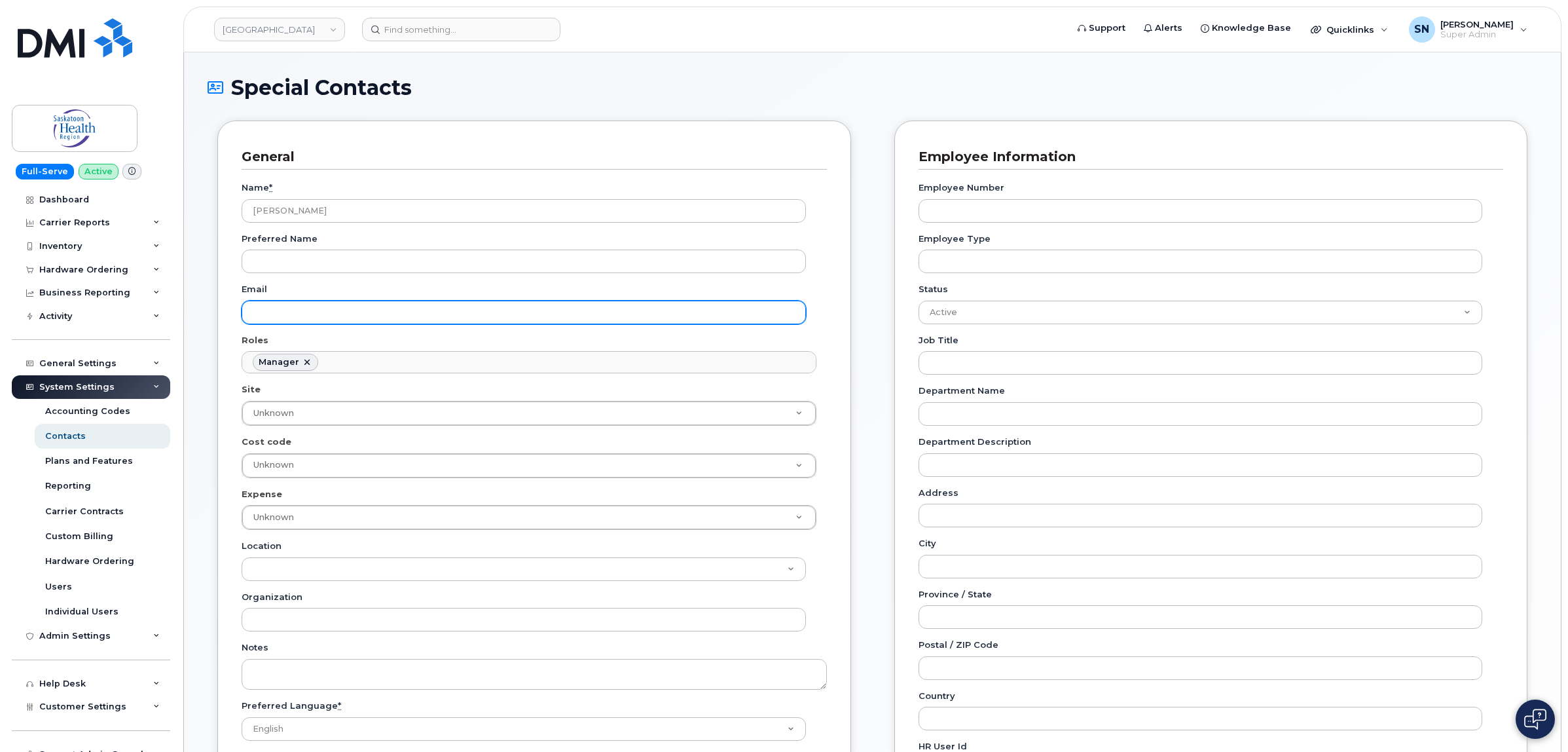
click at [318, 309] on input "Email" at bounding box center [524, 312] width 565 height 24
paste input "Rachel.Leavitt@saskhealthauthority.ca"
type input "Rachel.Leavitt@saskhealthauthority.ca"
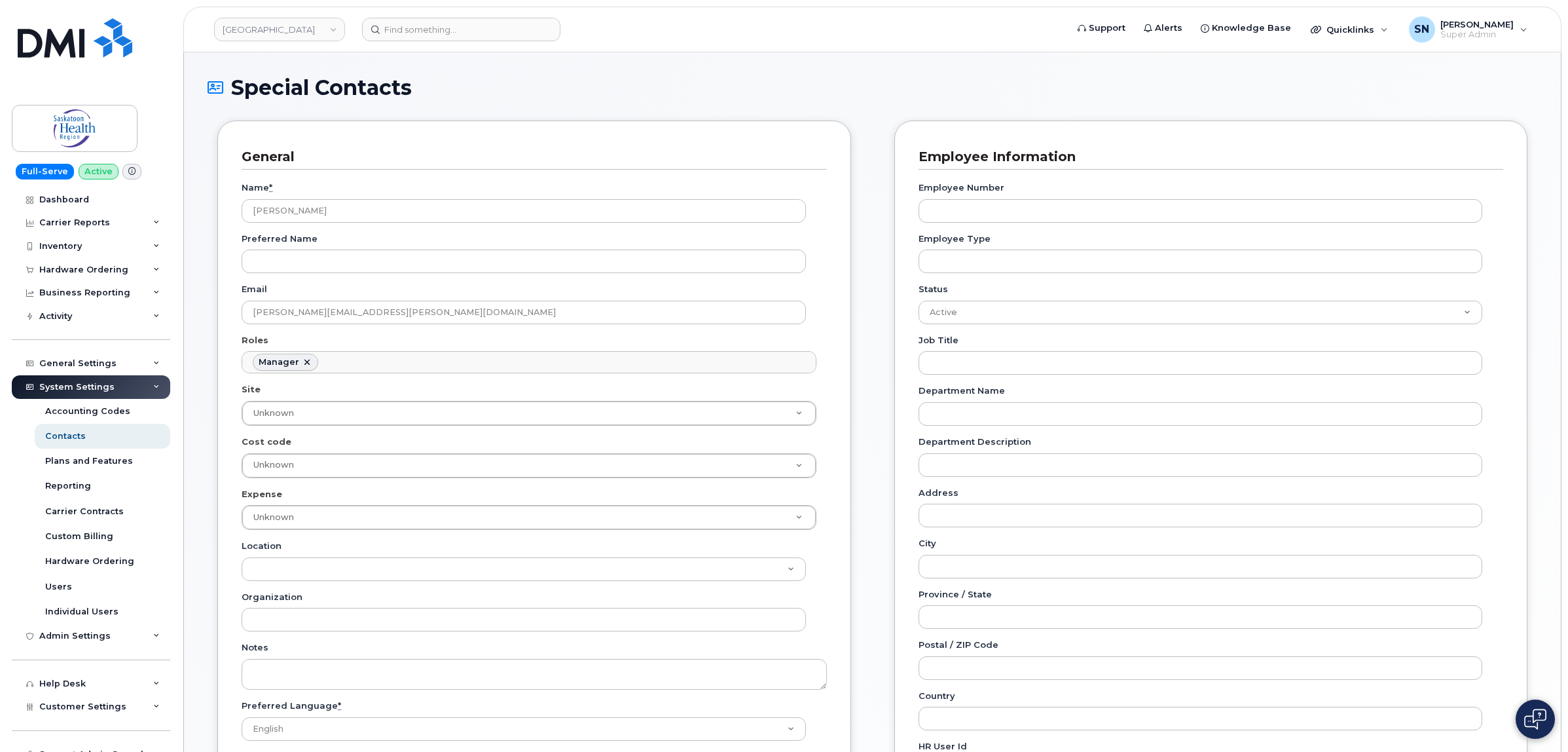
click at [885, 365] on div "Carrier Support Contact Details Carrier name Carrier name Carrier name AT&T Wir…" at bounding box center [1211, 596] width 653 height 953
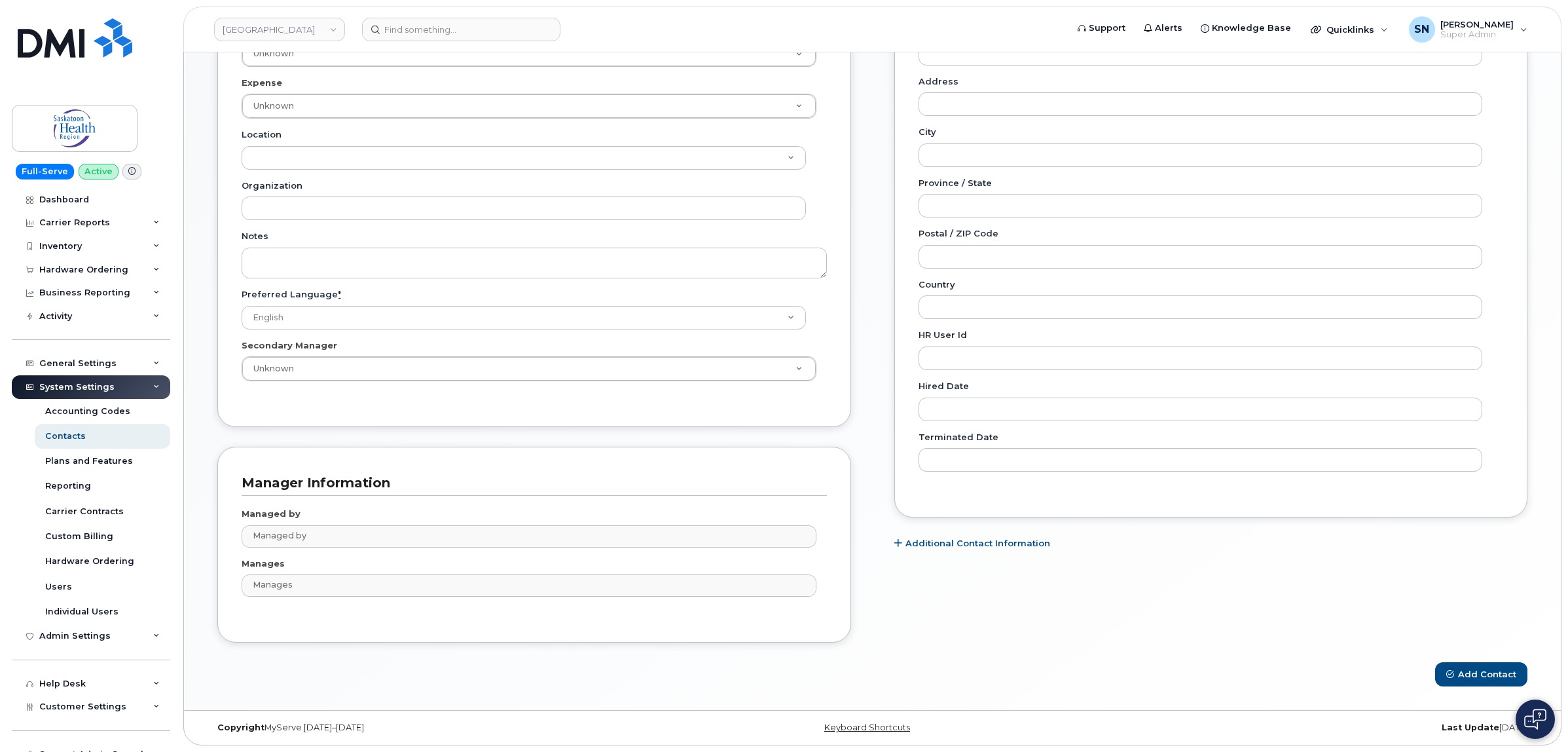
scroll to position [415, 0]
click at [1467, 683] on button "Add Contact" at bounding box center [1481, 674] width 92 height 24
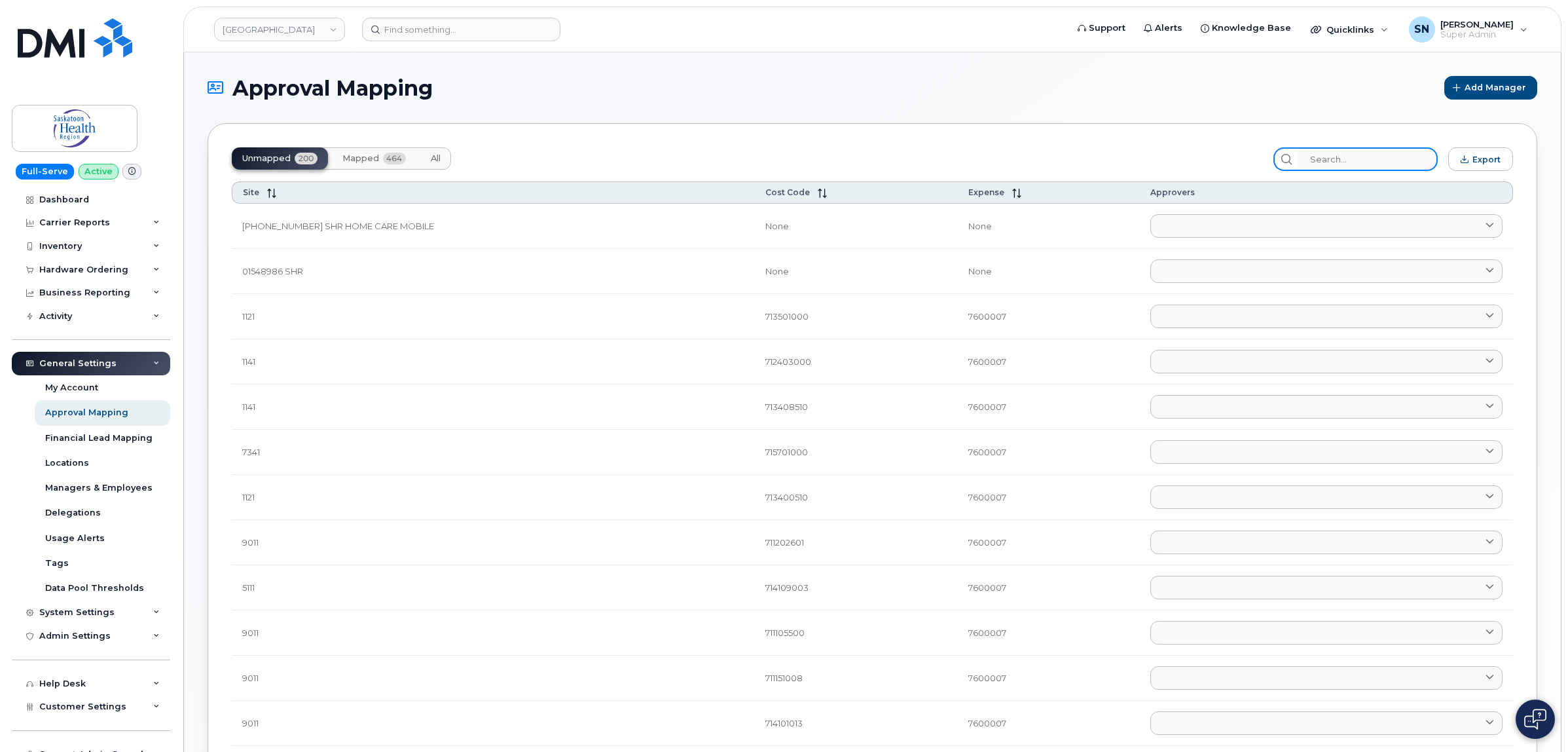
click at [1353, 162] on input "search" at bounding box center [1367, 159] width 139 height 24
paste input "713507010"
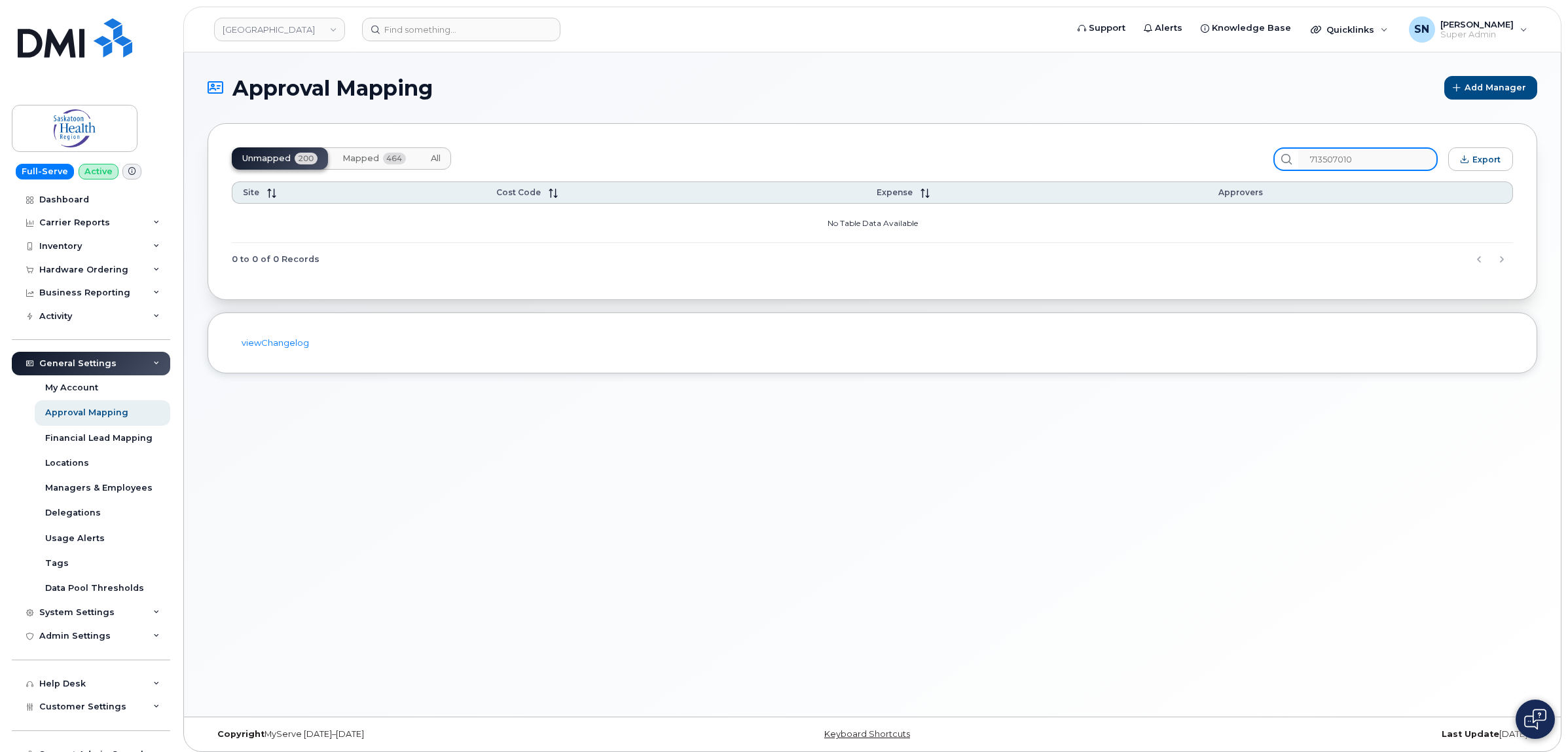
type input "713507010"
click at [334, 148] on div "Unmapped 200 Mapped 464 All" at bounding box center [341, 158] width 219 height 22
click at [355, 160] on span "Mapped" at bounding box center [360, 158] width 37 height 10
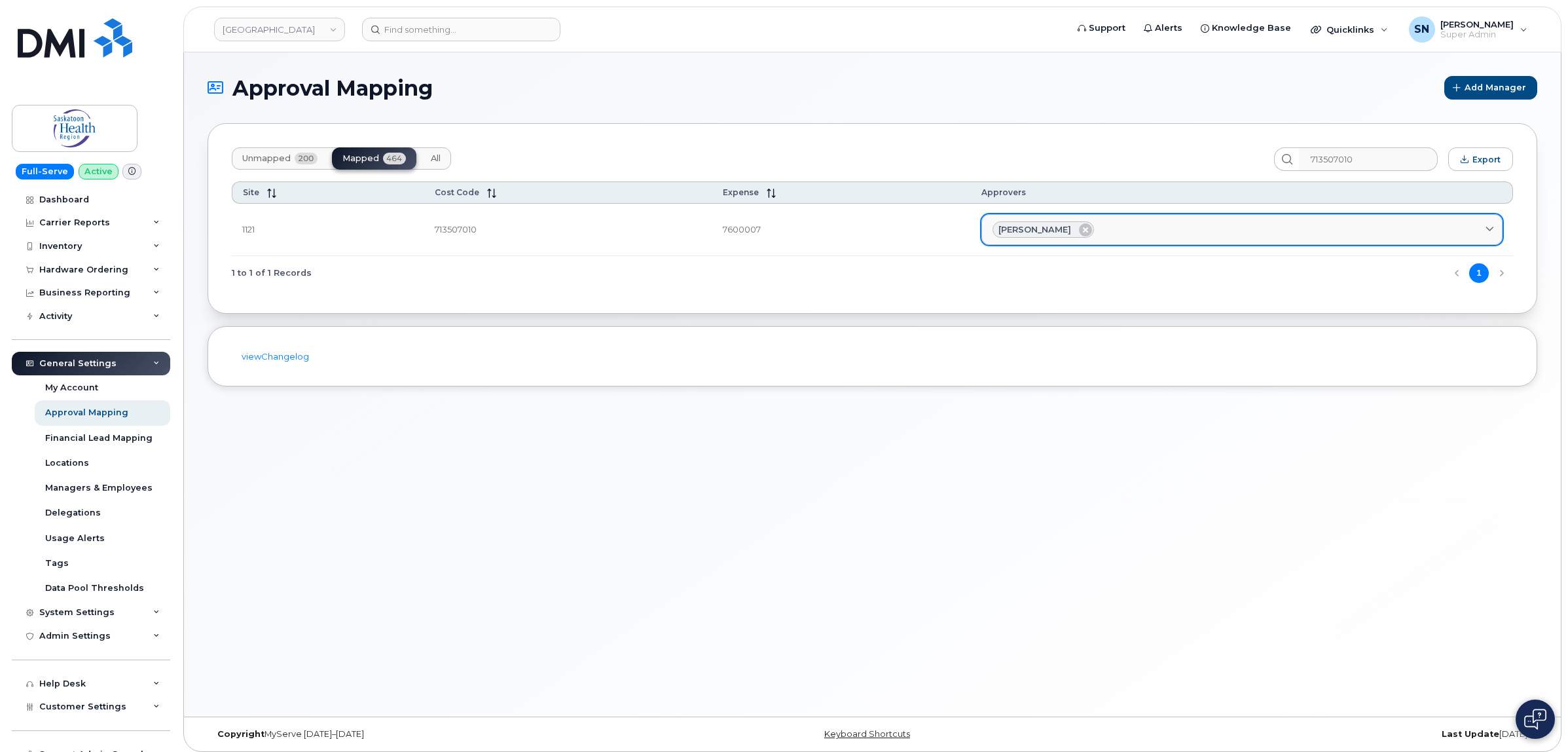
click at [1112, 231] on div "Martie Davies" at bounding box center [1242, 230] width 499 height 17
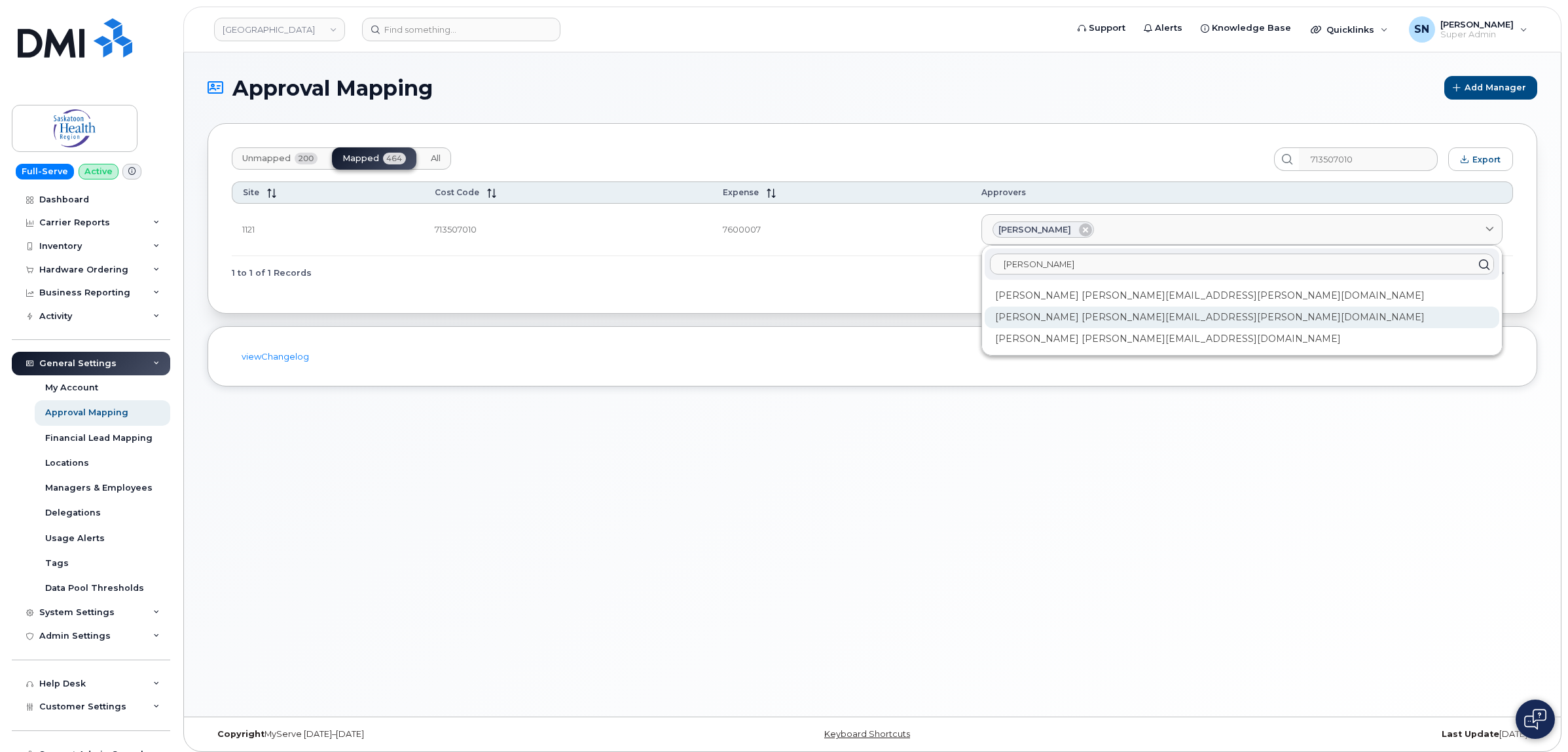
type input "rachel"
click at [1104, 315] on div "Rachel Leavitt Rachel.Leavitt@saskhealthauthority.ca" at bounding box center [1242, 317] width 514 height 21
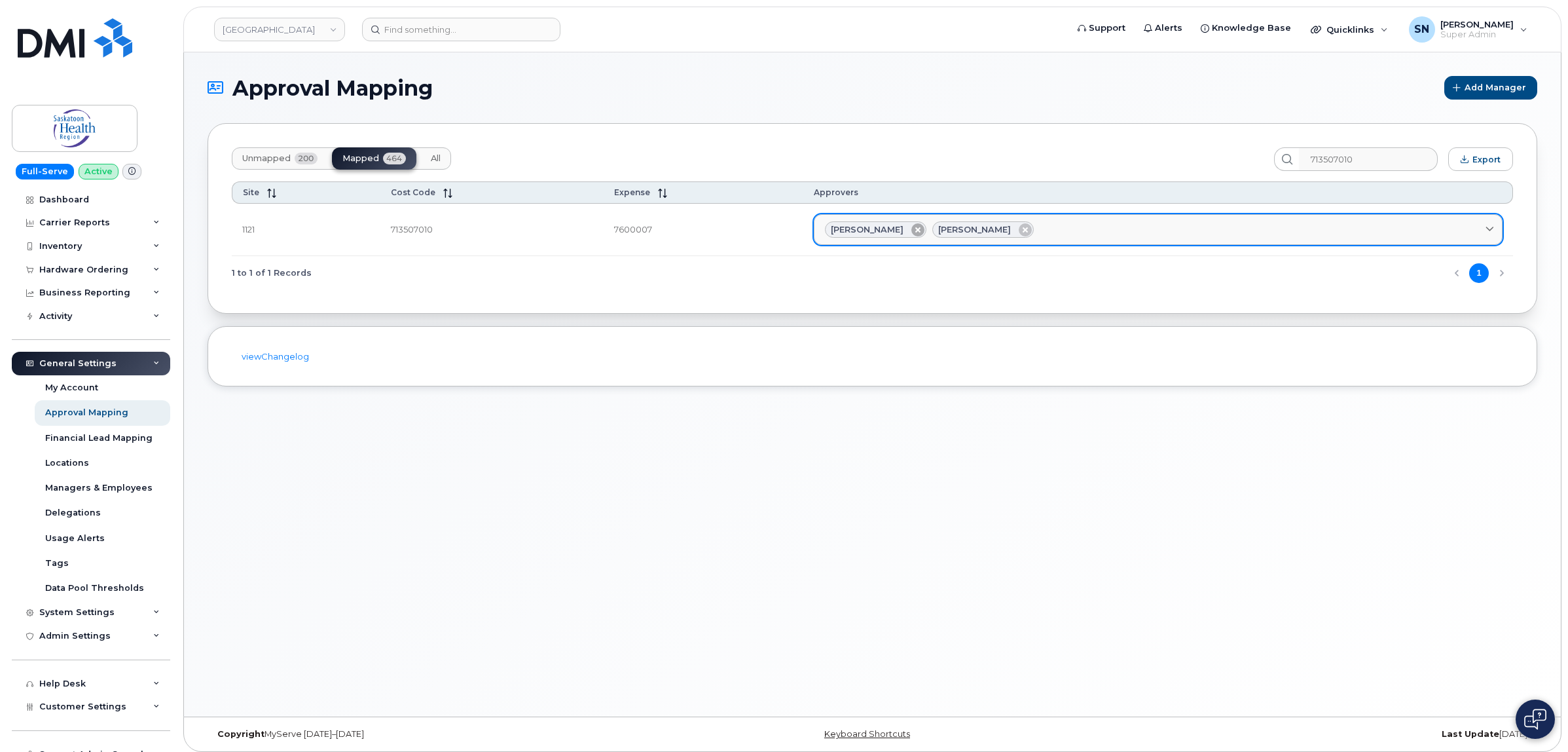
click at [925, 229] on icon at bounding box center [918, 230] width 13 height 13
click at [977, 293] on div "Unmapped 200 Mapped 464 All 713507010 Export Site Cost Code Expense Approvers 1…" at bounding box center [872, 219] width 1330 height 190
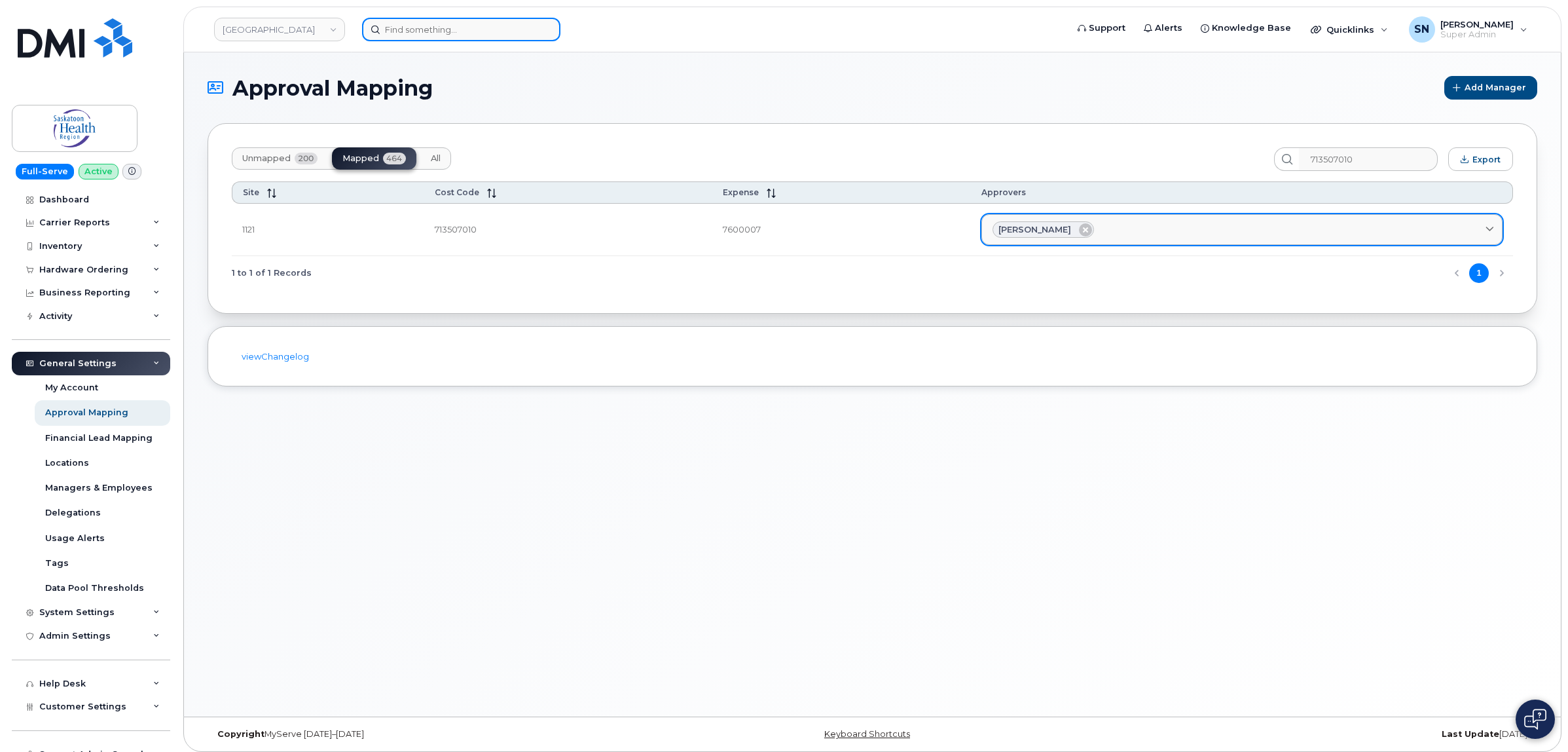
click at [419, 28] on input at bounding box center [461, 29] width 198 height 24
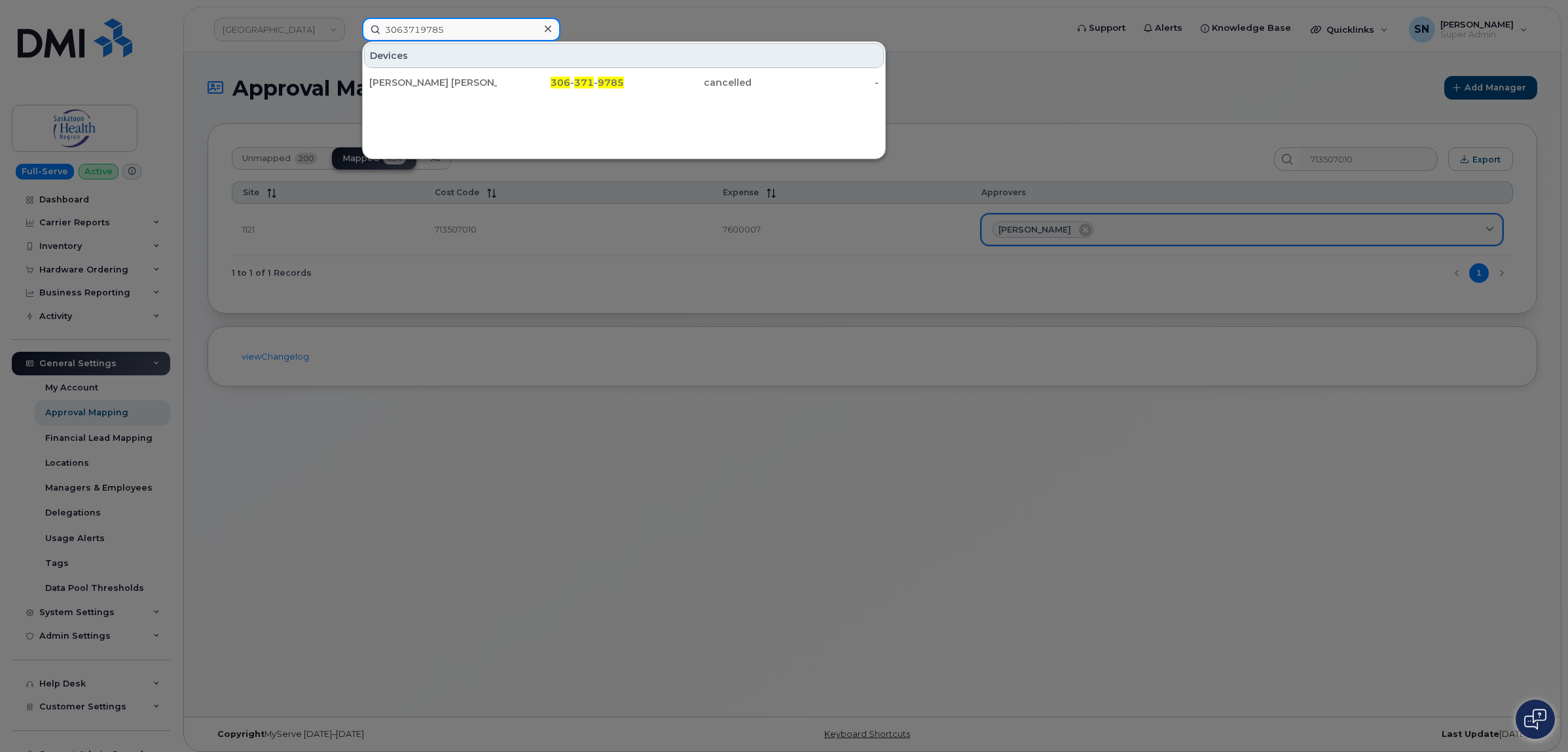
type input "3063719785"
click at [475, 85] on div "Mary Rose Dela Cruz (POPD MOA)" at bounding box center [433, 83] width 127 height 13
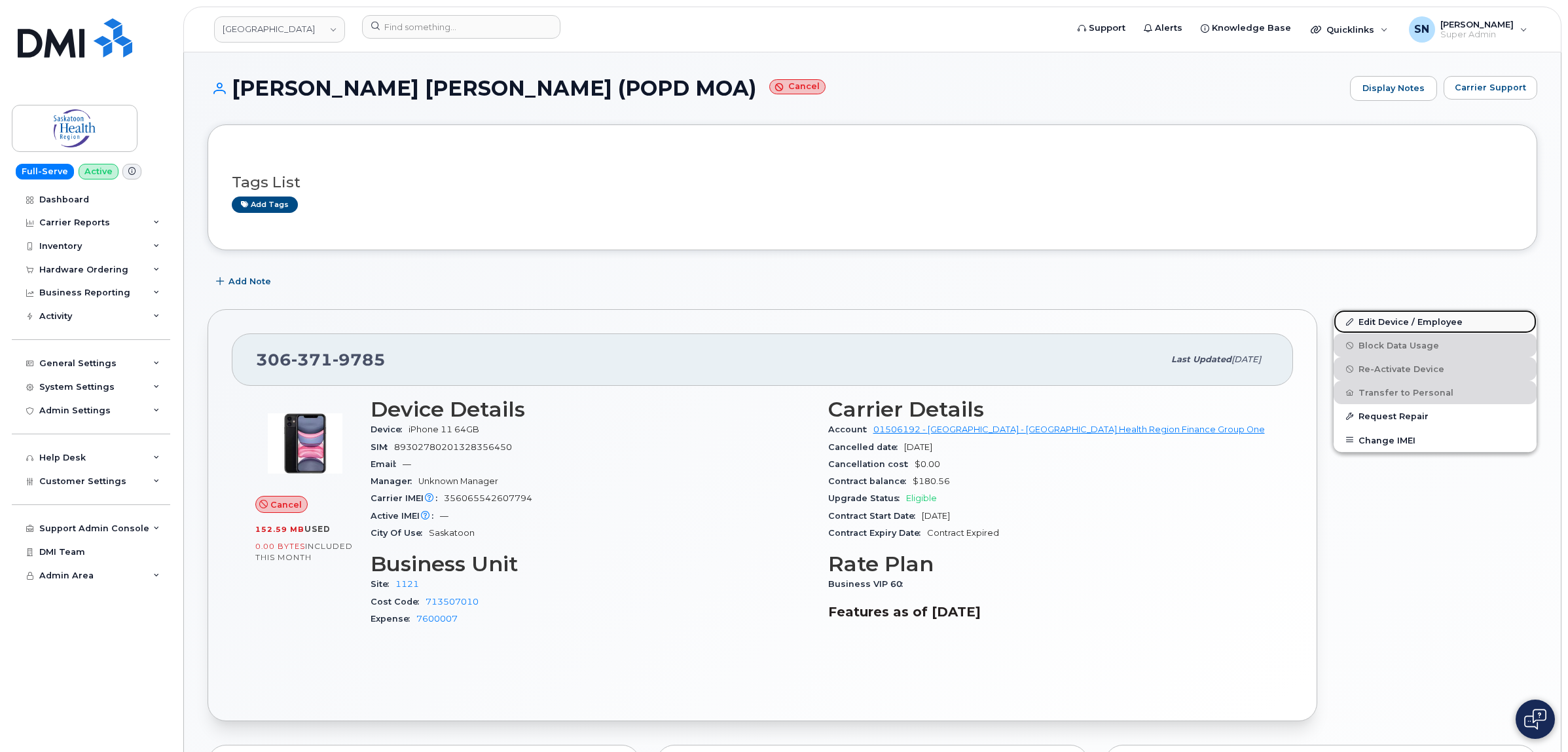
click at [1392, 318] on link "Edit Device / Employee" at bounding box center [1435, 322] width 203 height 24
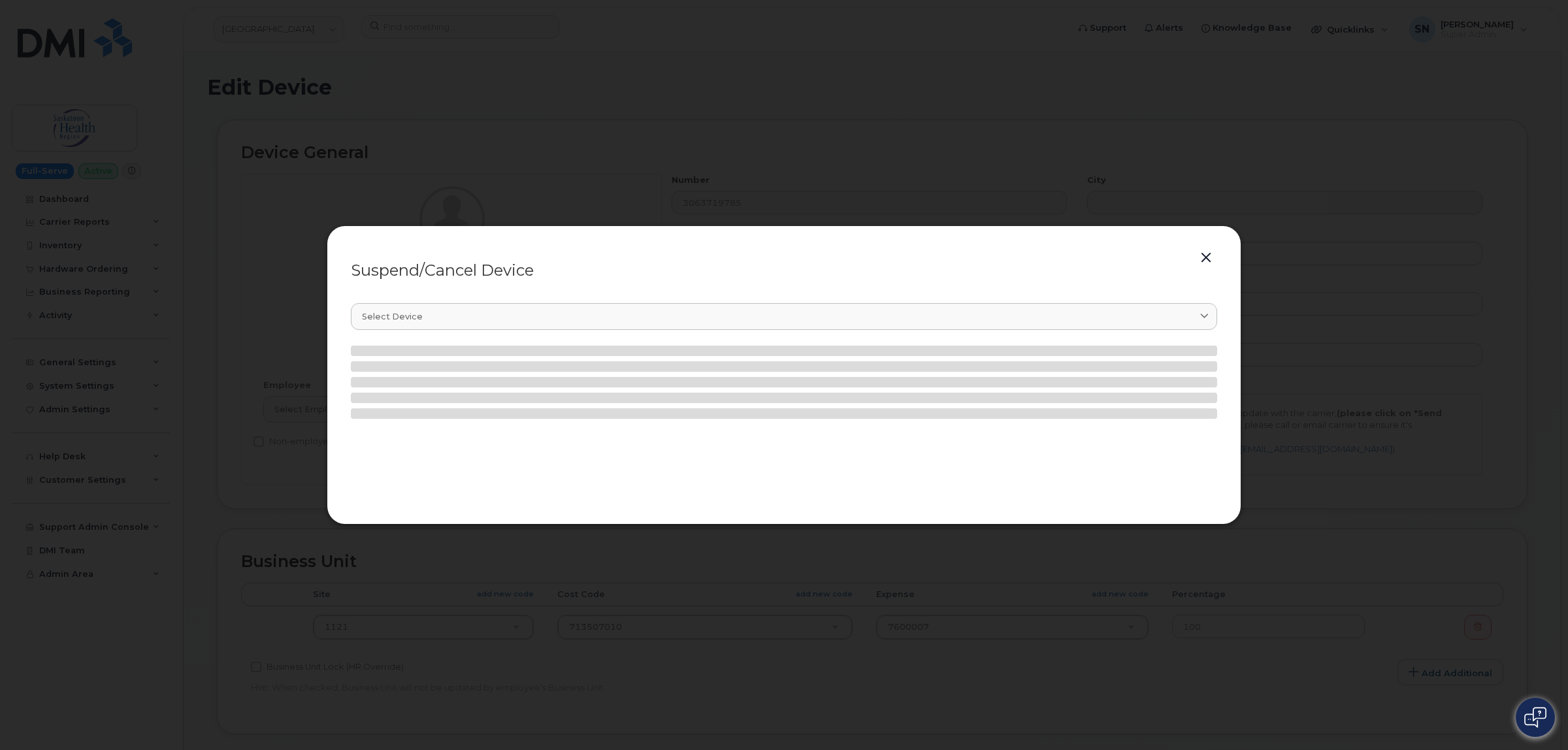
select select "18172"
click at [731, 424] on div "Suspend/Cancel Device Select device Type first three symbols or more" at bounding box center [784, 375] width 1568 height 750
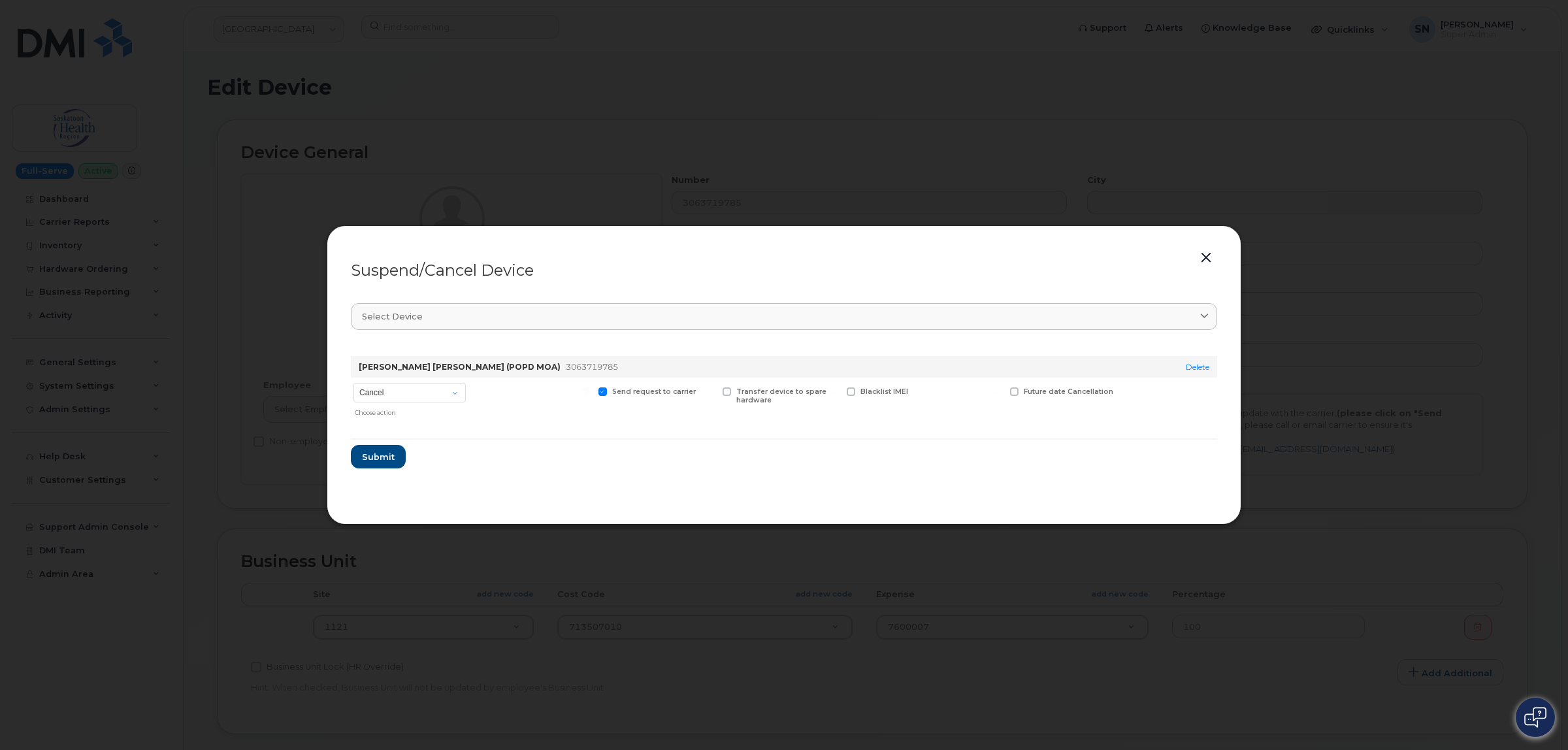
click at [1209, 256] on button "button" at bounding box center [1206, 257] width 20 height 18
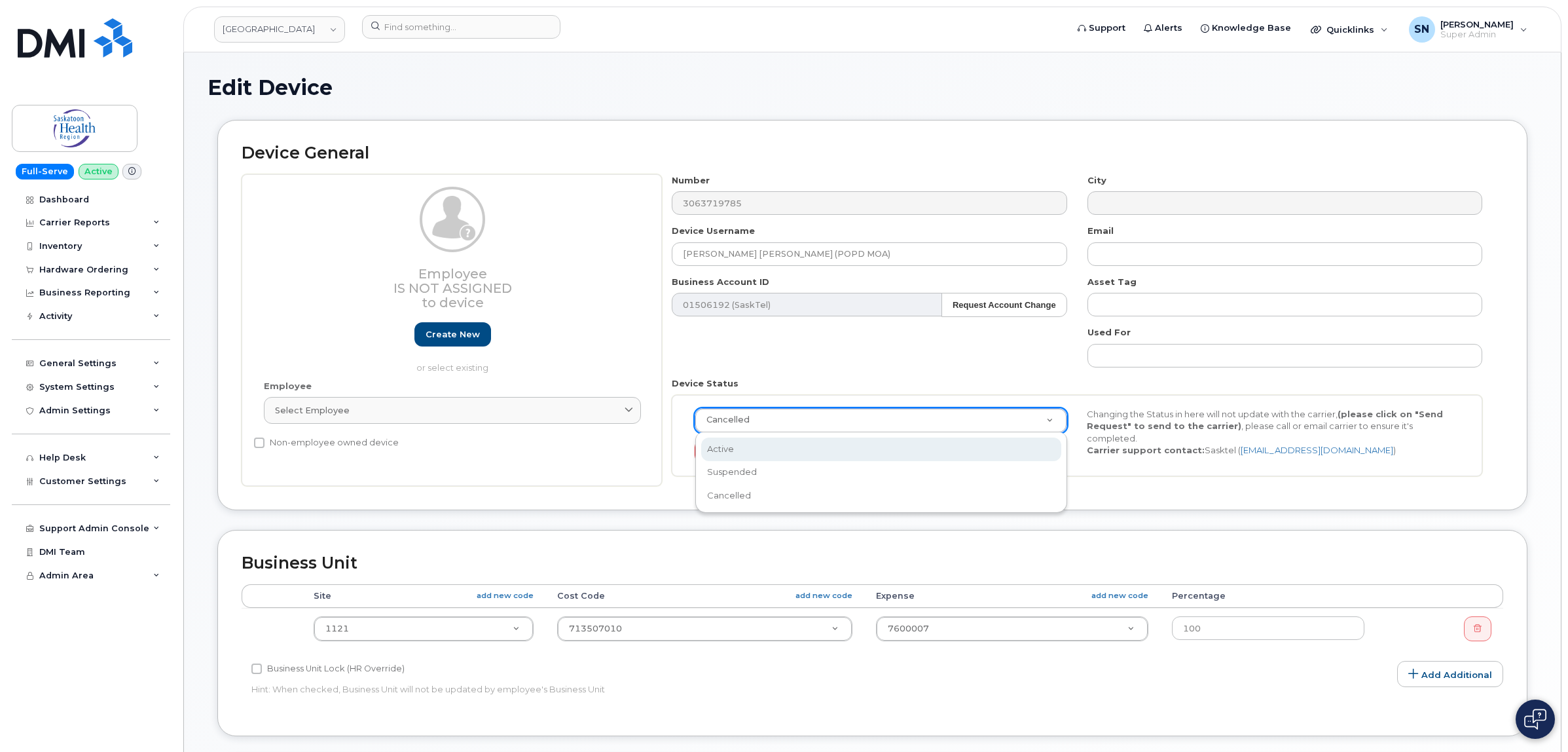
select select "active"
click at [1089, 511] on div "Device General Employee Is not assigned to device Create new or select existing…" at bounding box center [872, 324] width 1330 height 410
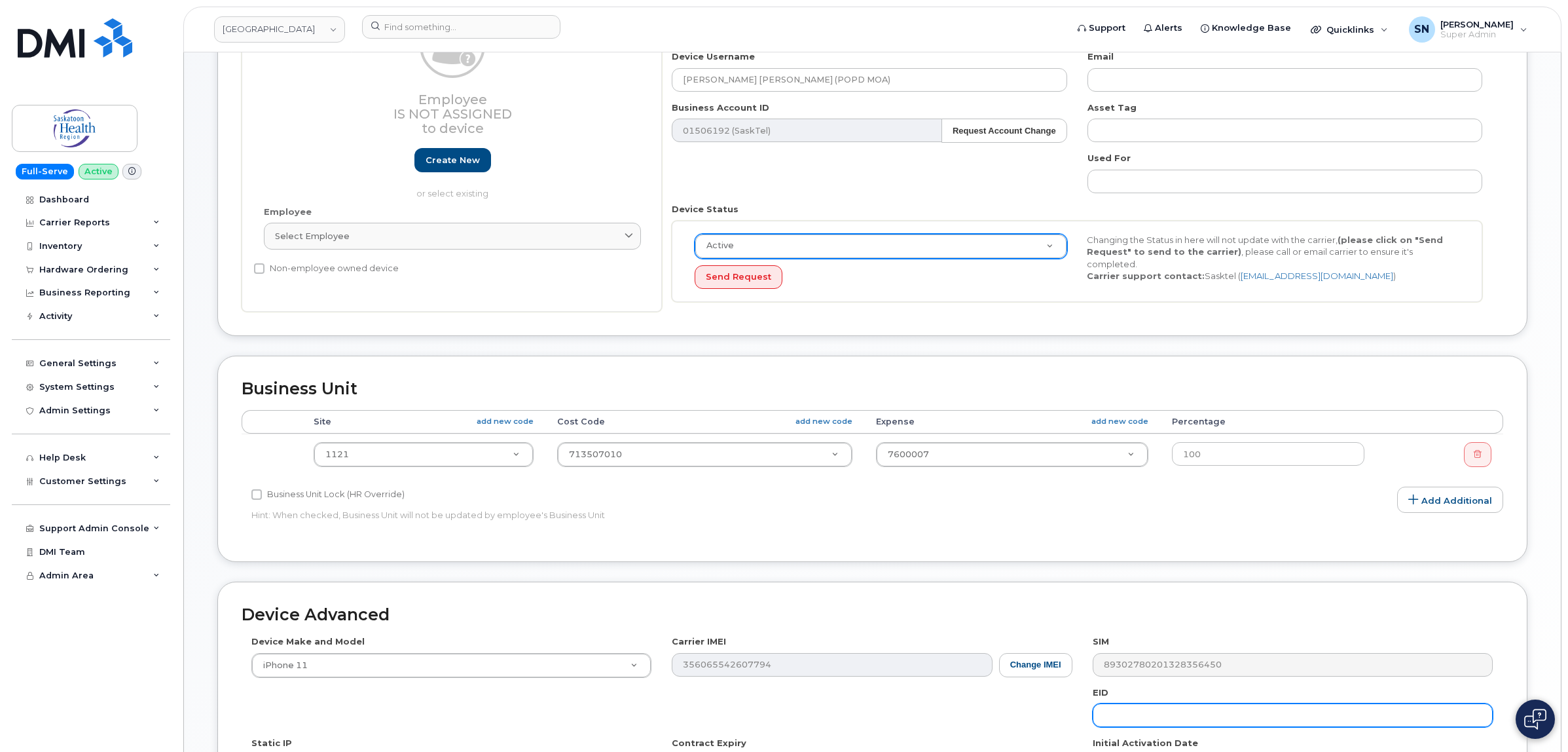
scroll to position [397, 0]
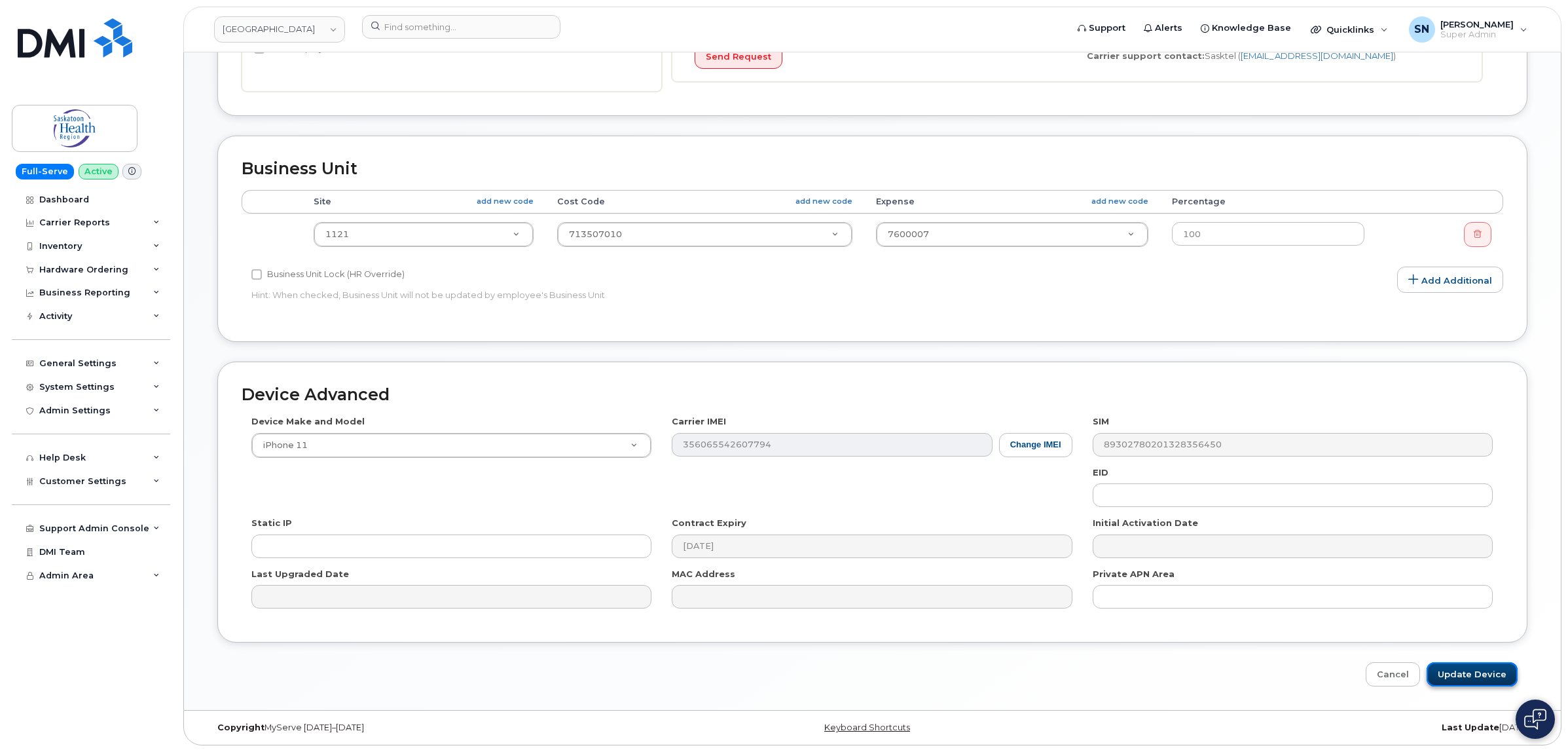
click at [1477, 673] on input "Update Device" at bounding box center [1472, 674] width 91 height 24
type input "Saving..."
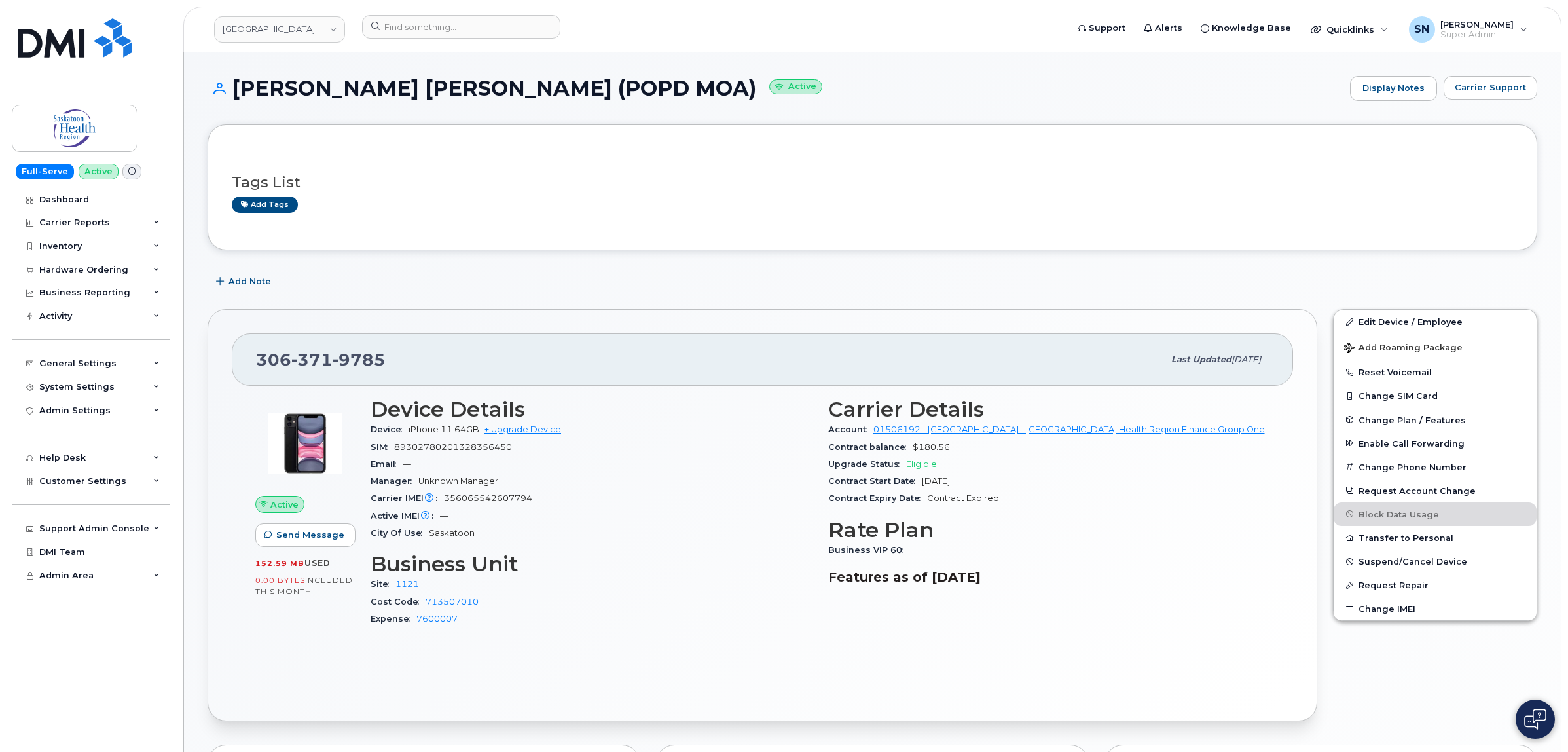
click at [741, 76] on div "Mary Rose Dela Cruz (POPD MOA) Active Display Notes Carrier Support" at bounding box center [872, 89] width 1330 height 25
click at [683, 247] on div "Tags List Add tags" at bounding box center [872, 187] width 1330 height 126
copy h1 "Mary Rose Dela Cruz"
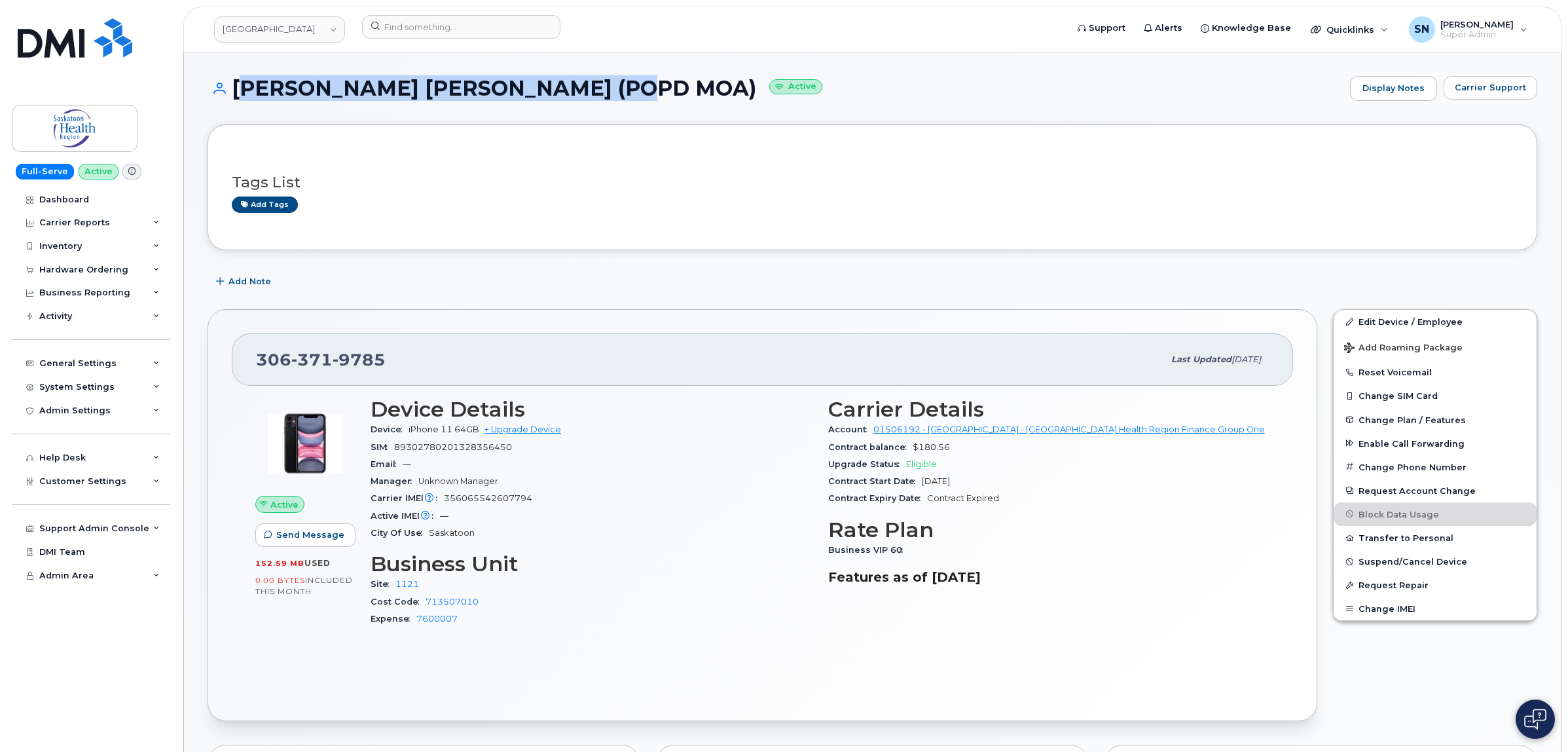
copy h1 "[PERSON_NAME] [PERSON_NAME] (POPD MOA)"
drag, startPoint x: 236, startPoint y: 82, endPoint x: 601, endPoint y: 100, distance: 365.4
click at [601, 100] on div "Mary Rose Dela Cruz (POPD MOA) Active Display Notes Carrier Support" at bounding box center [872, 89] width 1330 height 25
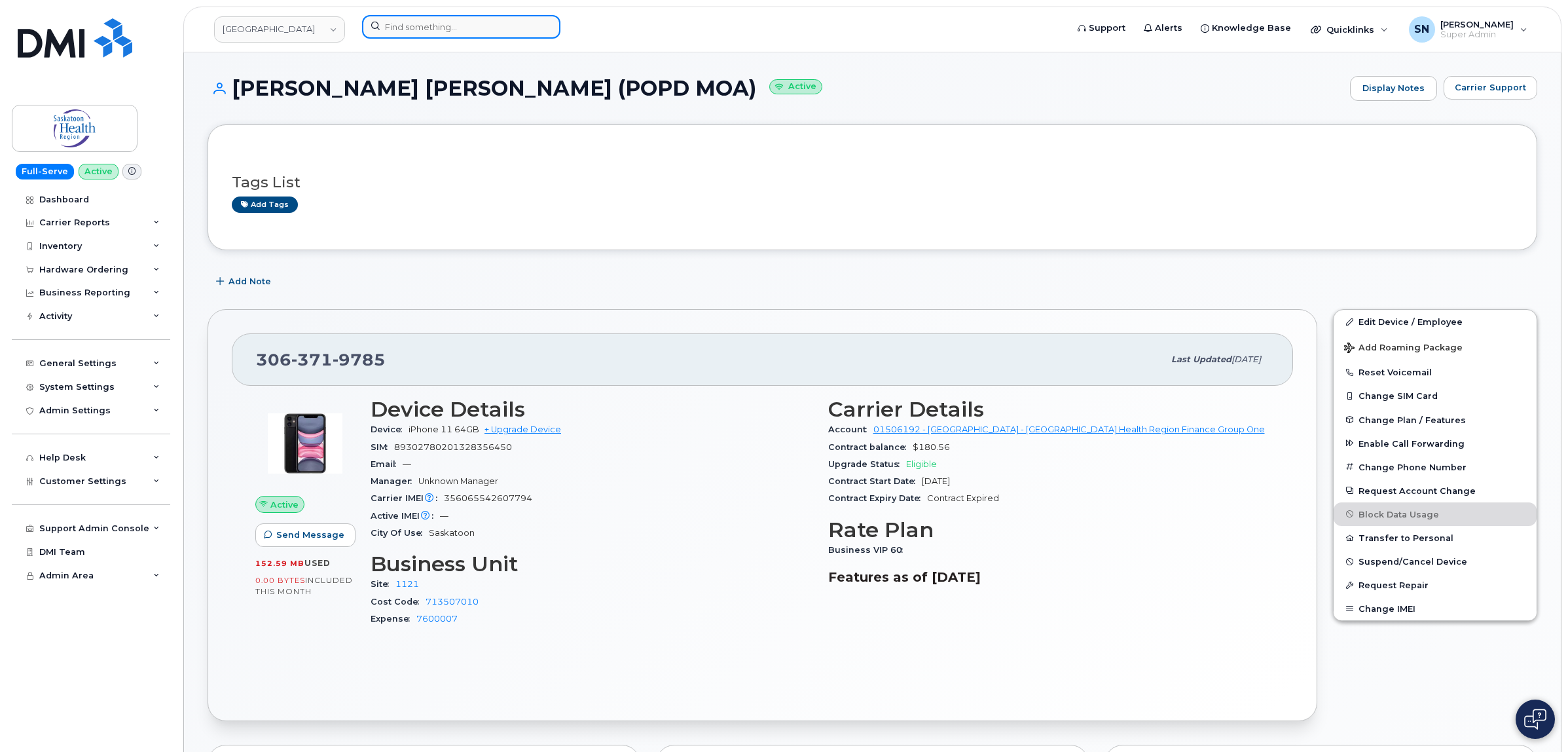
click at [423, 20] on input at bounding box center [461, 27] width 198 height 24
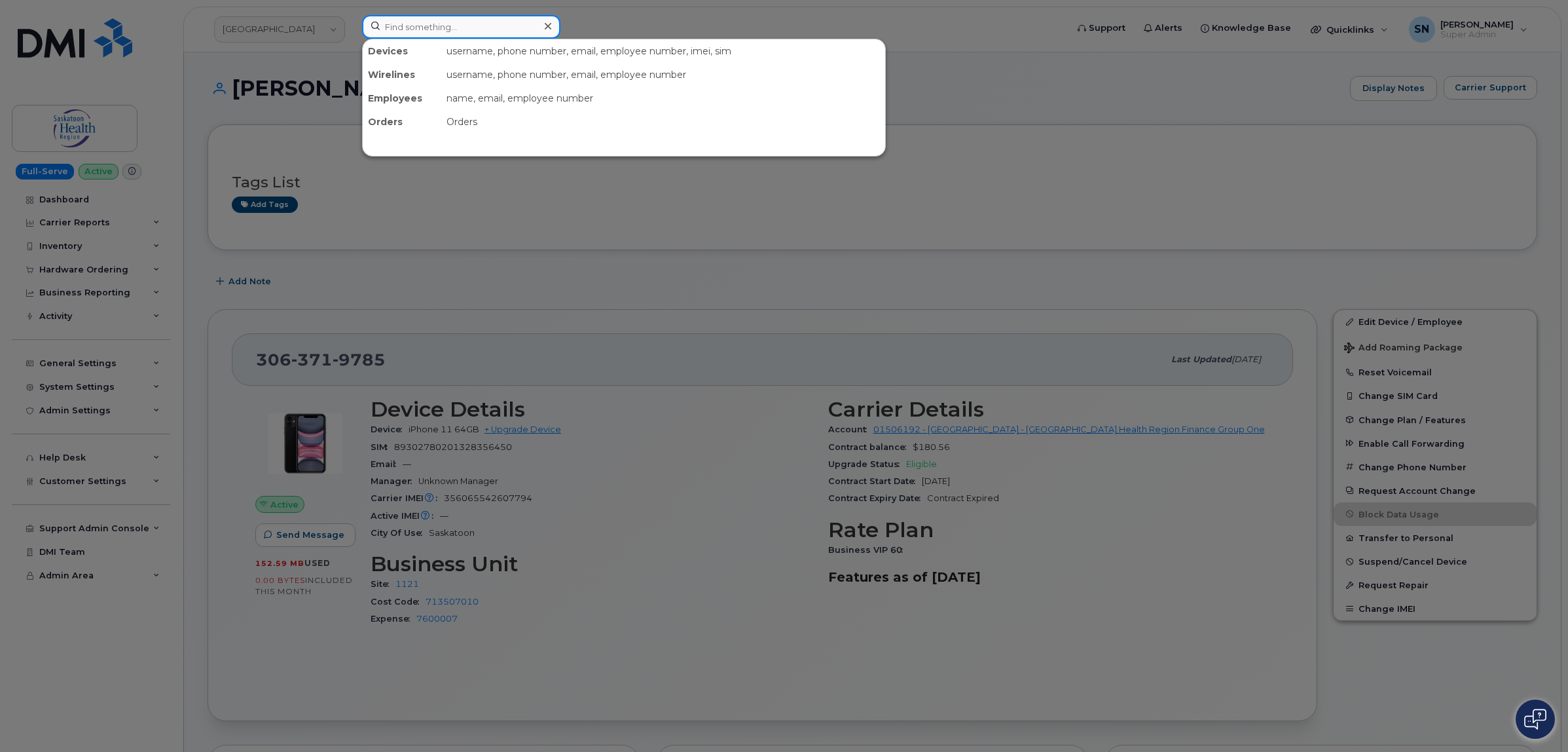
paste input "306-491-7148"
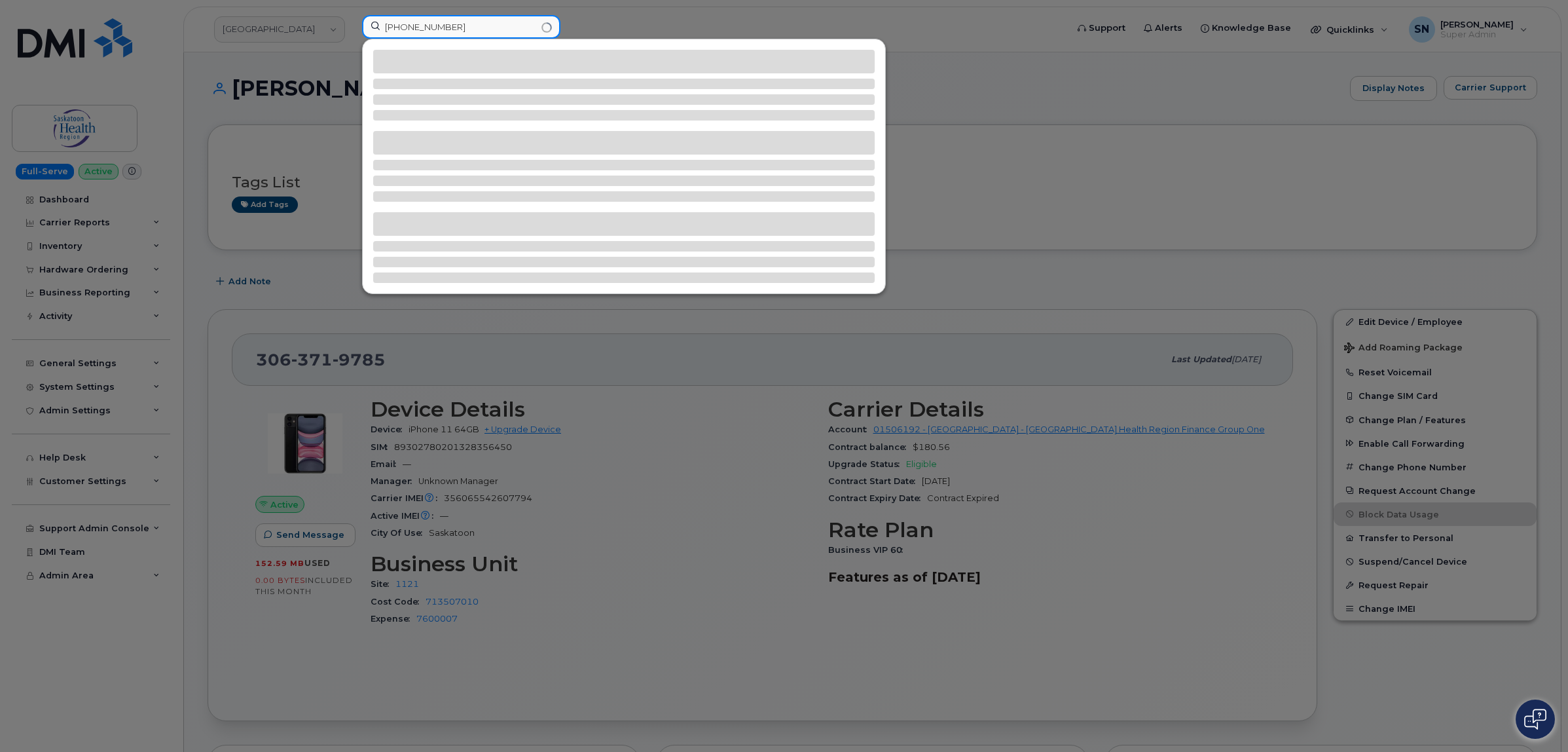
type input "306-491-7148"
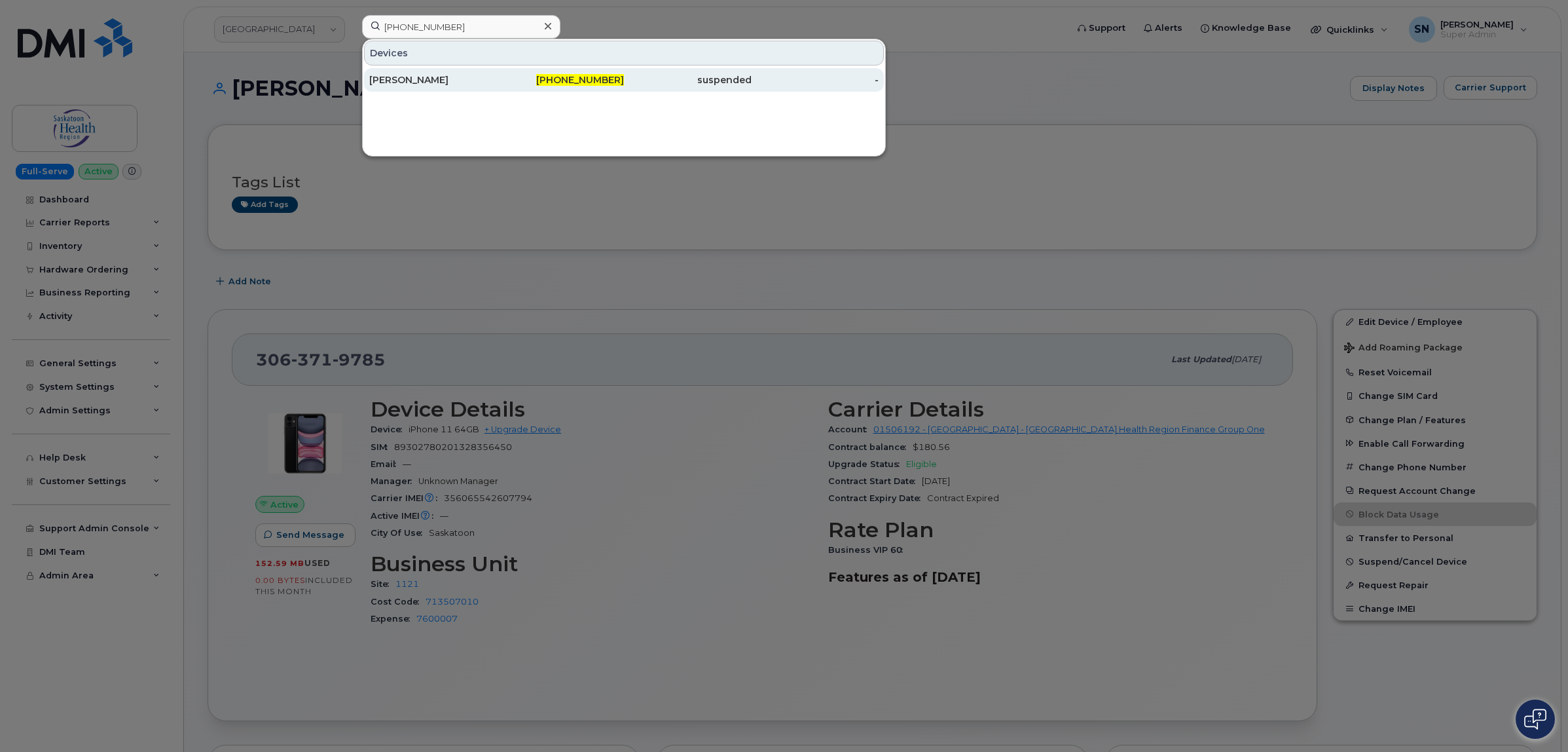
click at [617, 69] on div "306-491-7148" at bounding box center [561, 80] width 127 height 24
